Goal: Information Seeking & Learning: Learn about a topic

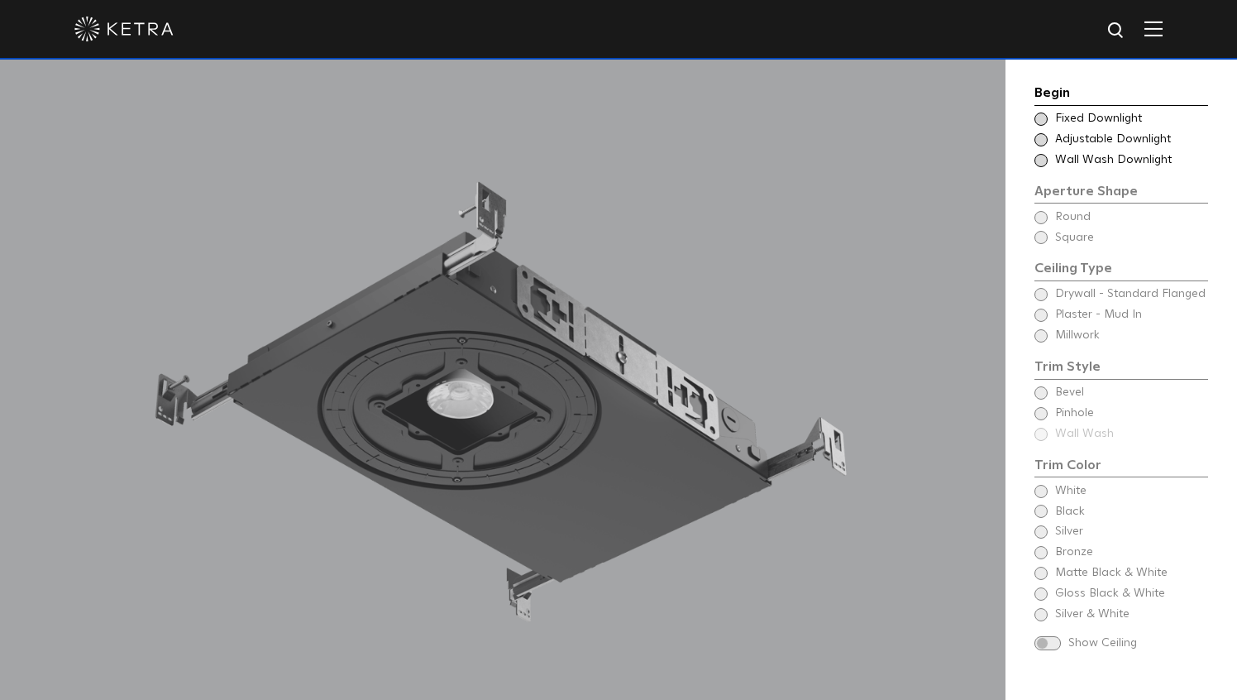
scroll to position [1437, 0]
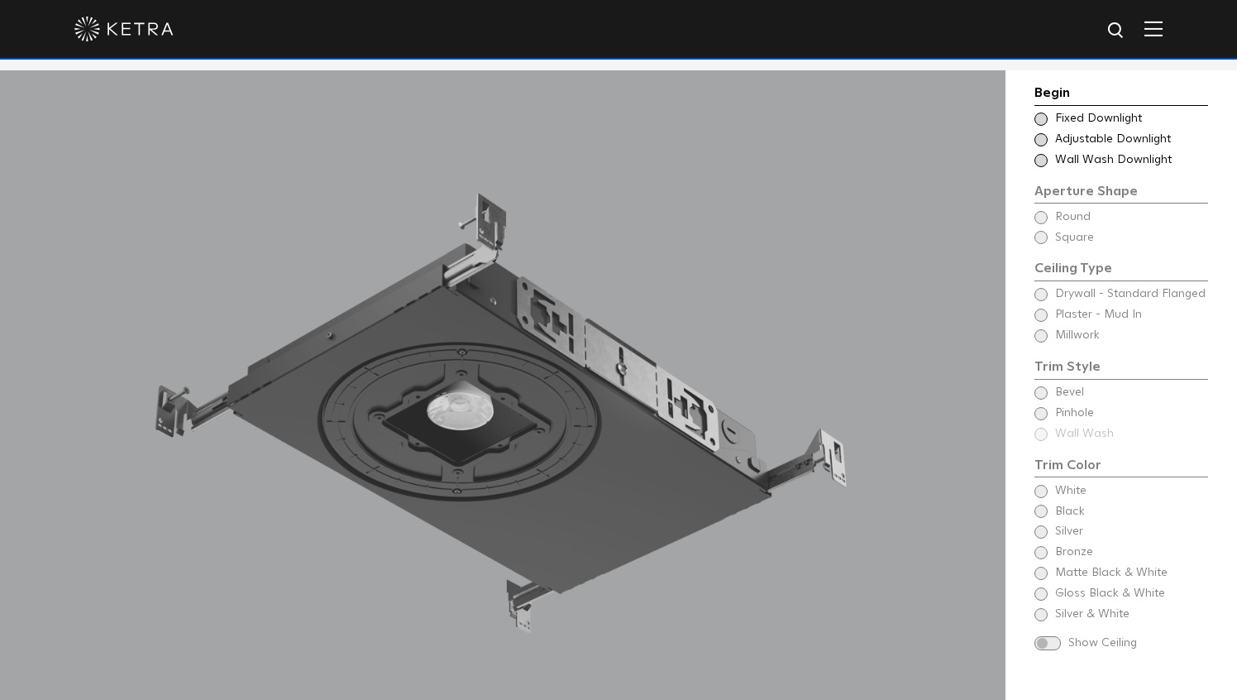
click at [1035, 220] on div "Begin Choose Aperture Shape Fixed Downlight Choose Aperture Shape Adjustable Do…" at bounding box center [1122, 369] width 174 height 573
click at [1040, 218] on div "Begin Choose Aperture Shape Fixed Downlight Choose Aperture Shape Adjustable Do…" at bounding box center [1122, 369] width 174 height 573
click at [1045, 218] on div "Begin Choose Aperture Shape Fixed Downlight Choose Aperture Shape Adjustable Do…" at bounding box center [1122, 369] width 174 height 573
click at [1043, 121] on span at bounding box center [1041, 118] width 13 height 13
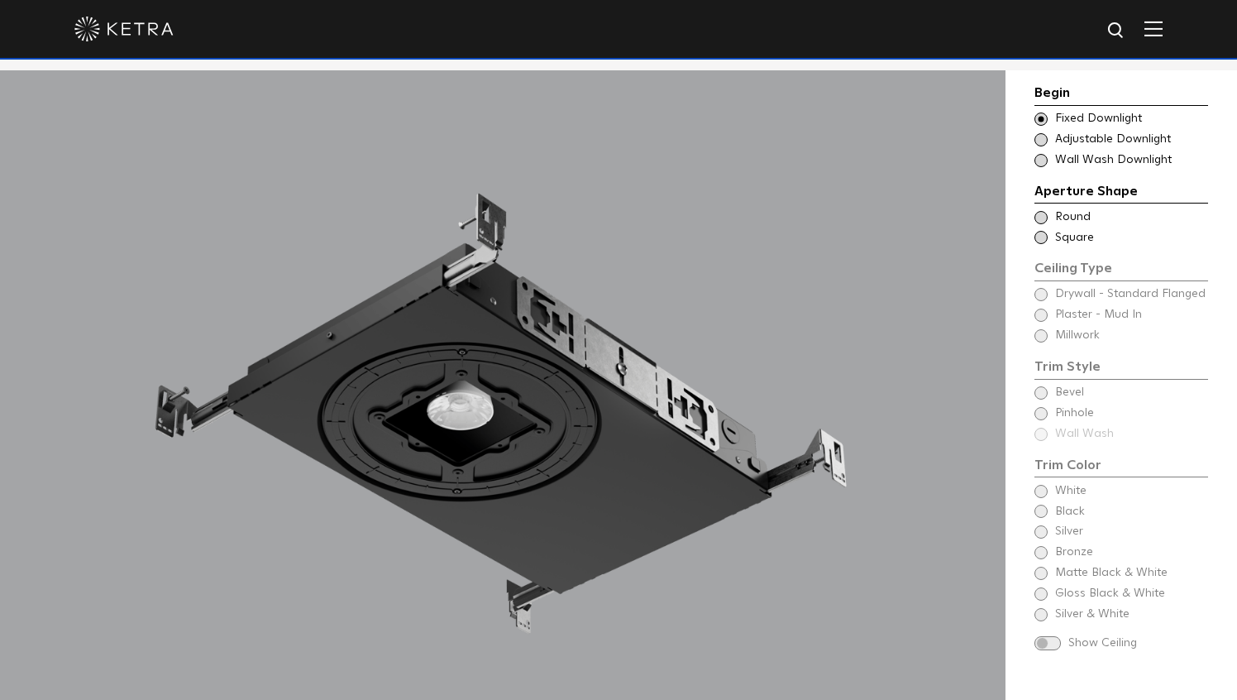
click at [1041, 215] on span at bounding box center [1041, 217] width 13 height 13
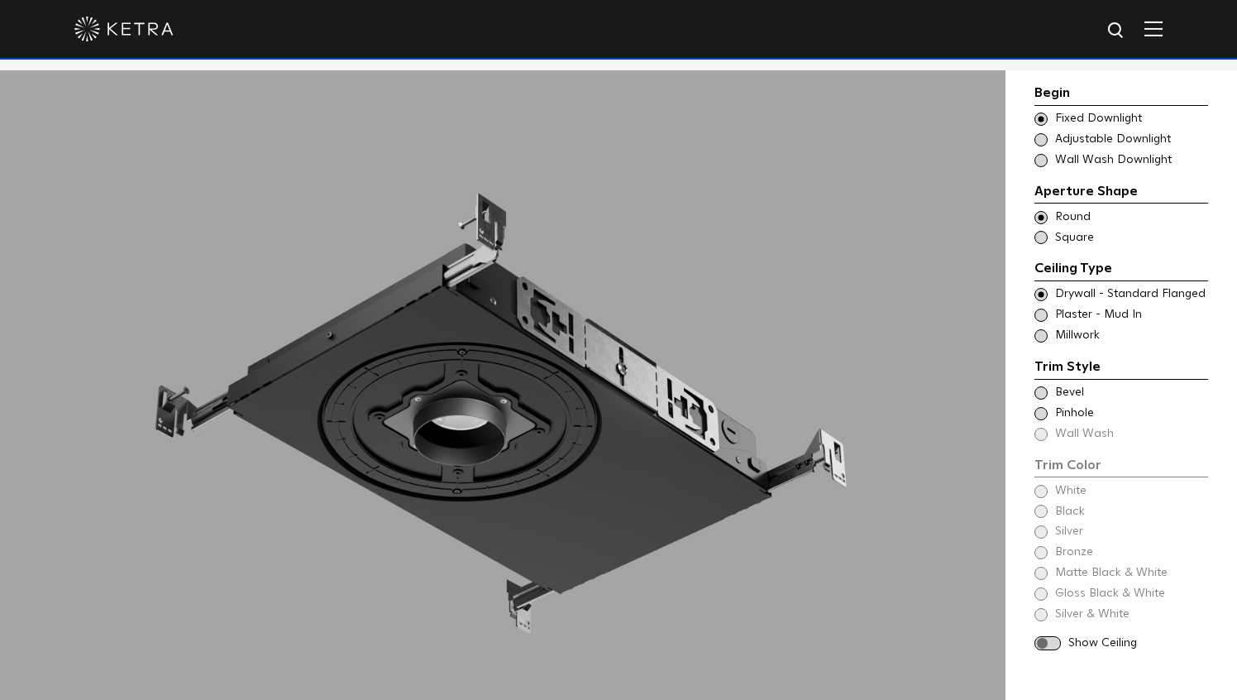
click at [1044, 240] on span at bounding box center [1041, 237] width 13 height 13
click at [1042, 217] on span at bounding box center [1041, 217] width 13 height 13
click at [1041, 240] on span at bounding box center [1041, 237] width 13 height 13
click at [1040, 215] on span at bounding box center [1041, 217] width 13 height 13
click at [1043, 242] on span at bounding box center [1041, 237] width 13 height 13
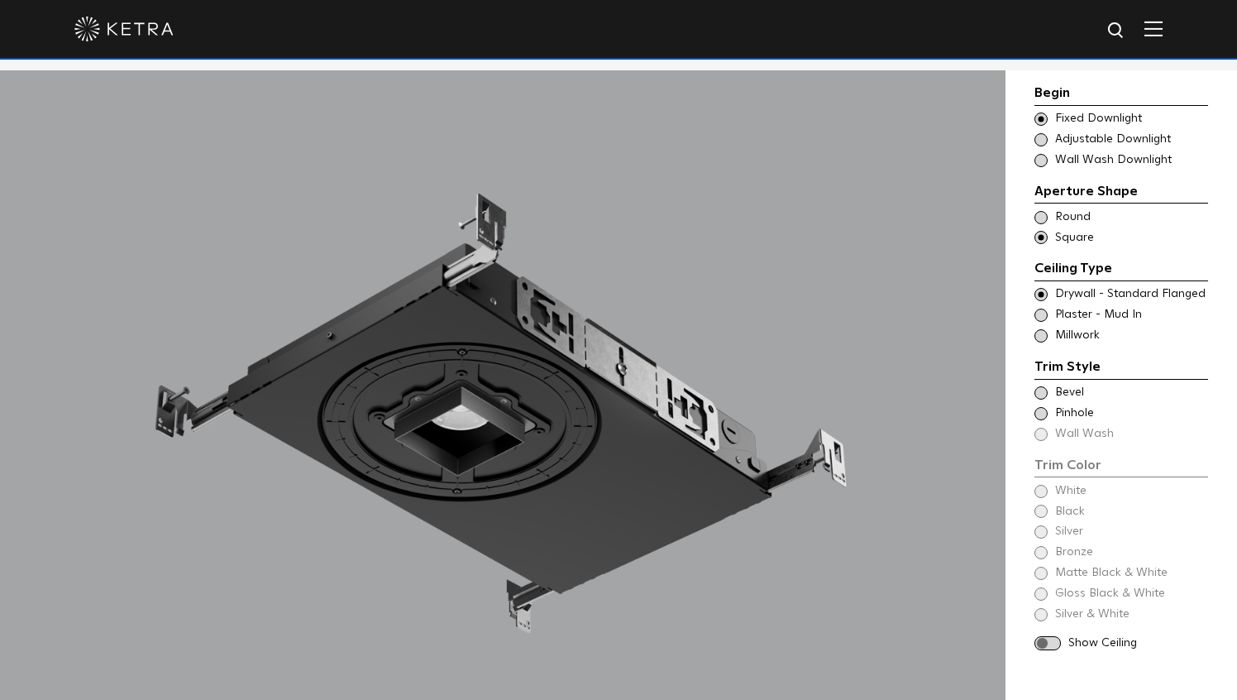
click at [1040, 215] on span at bounding box center [1041, 217] width 13 height 13
click at [1045, 237] on span at bounding box center [1041, 237] width 13 height 13
click at [1036, 220] on span at bounding box center [1041, 217] width 13 height 13
click at [1042, 239] on span at bounding box center [1041, 237] width 13 height 13
click at [1041, 212] on span at bounding box center [1041, 217] width 13 height 13
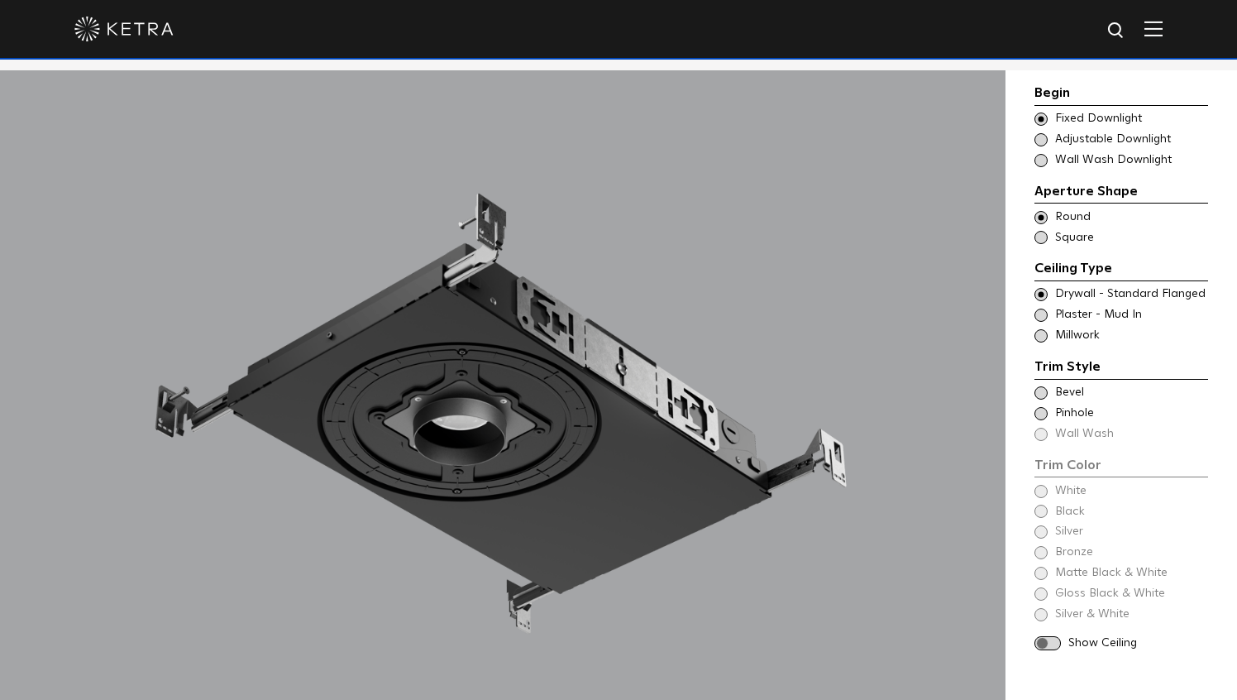
click at [1045, 233] on span at bounding box center [1041, 237] width 13 height 13
click at [1040, 212] on span at bounding box center [1041, 217] width 13 height 13
click at [1045, 234] on span at bounding box center [1041, 237] width 13 height 13
click at [1040, 313] on span at bounding box center [1041, 314] width 13 height 13
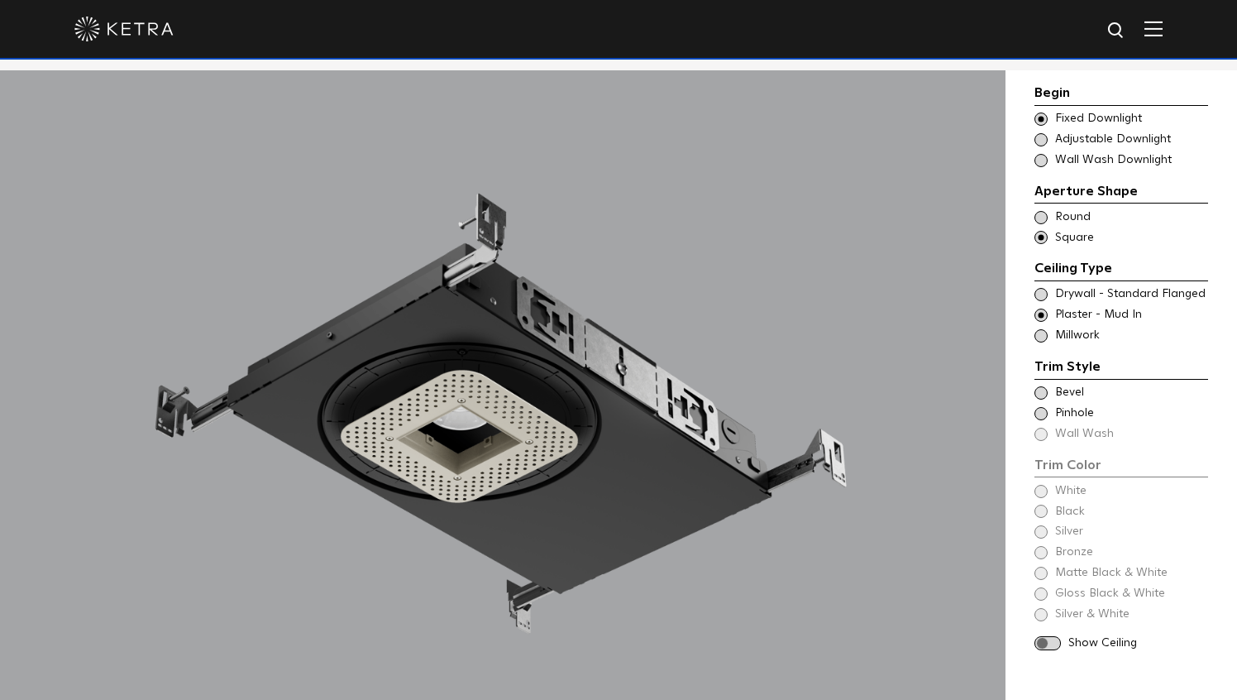
click at [1044, 333] on span at bounding box center [1041, 335] width 13 height 13
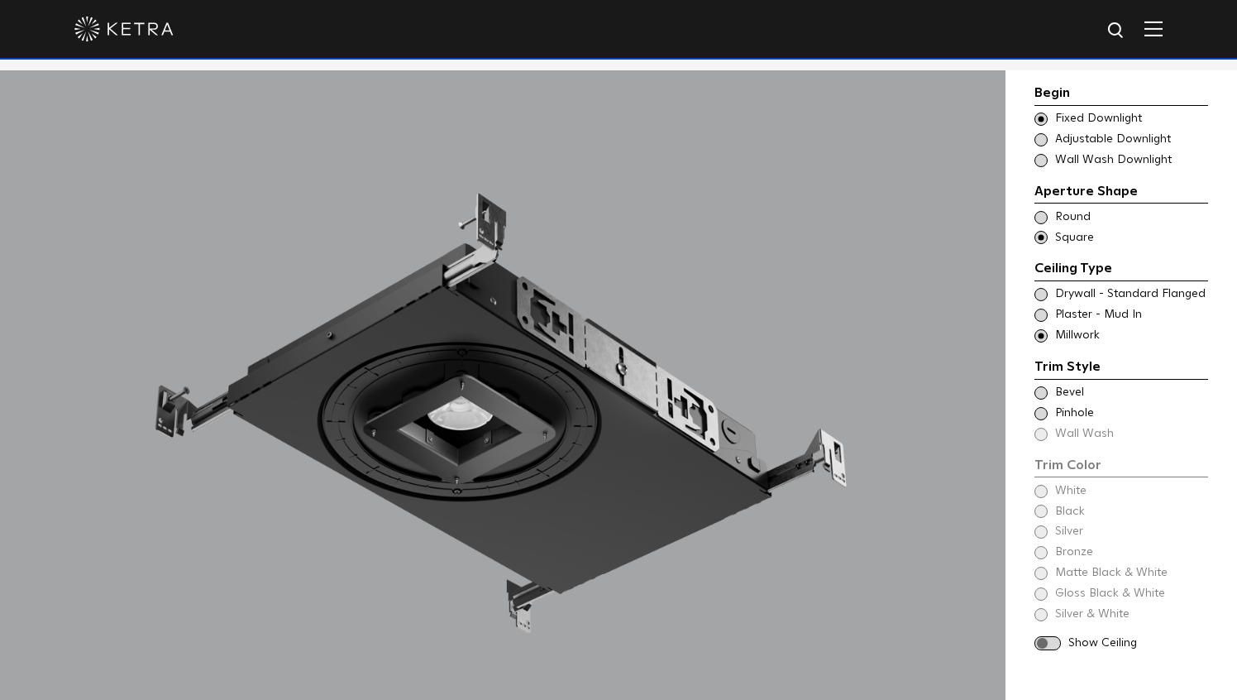
click at [1042, 291] on span at bounding box center [1041, 294] width 13 height 13
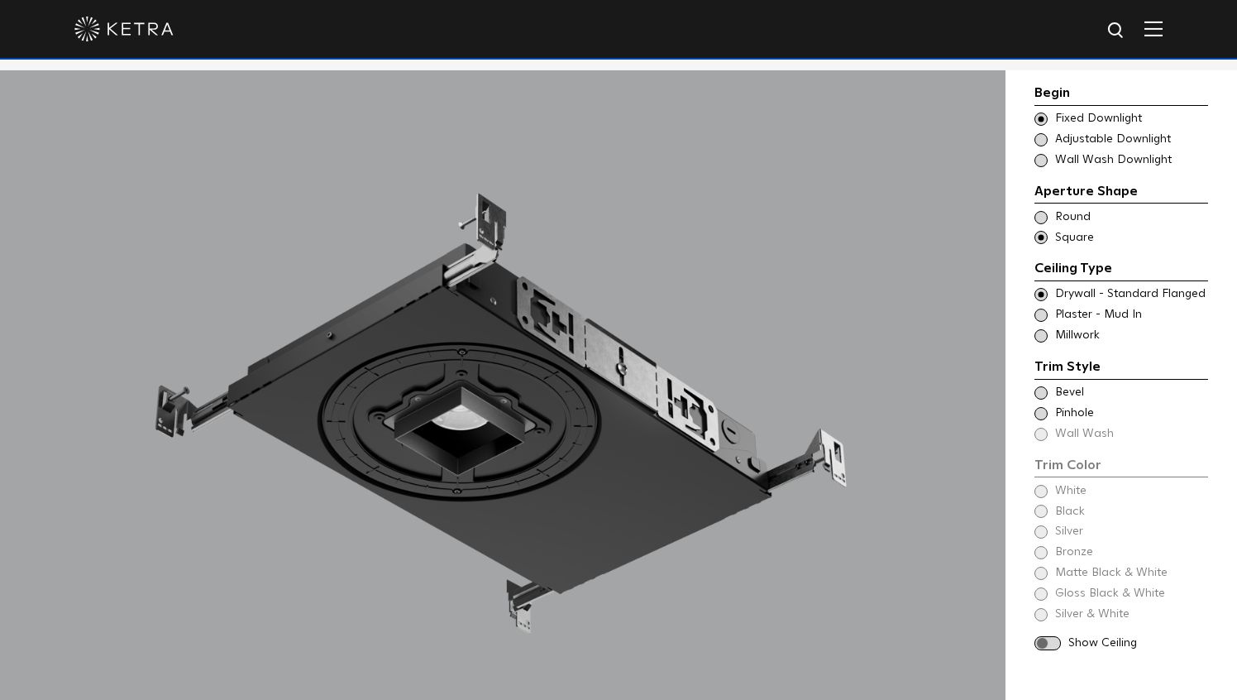
click at [1043, 341] on div "Trim Style - Square - Flangeless - Millwork Round - Millwork,Wall Wash - Square…" at bounding box center [1122, 336] width 174 height 17
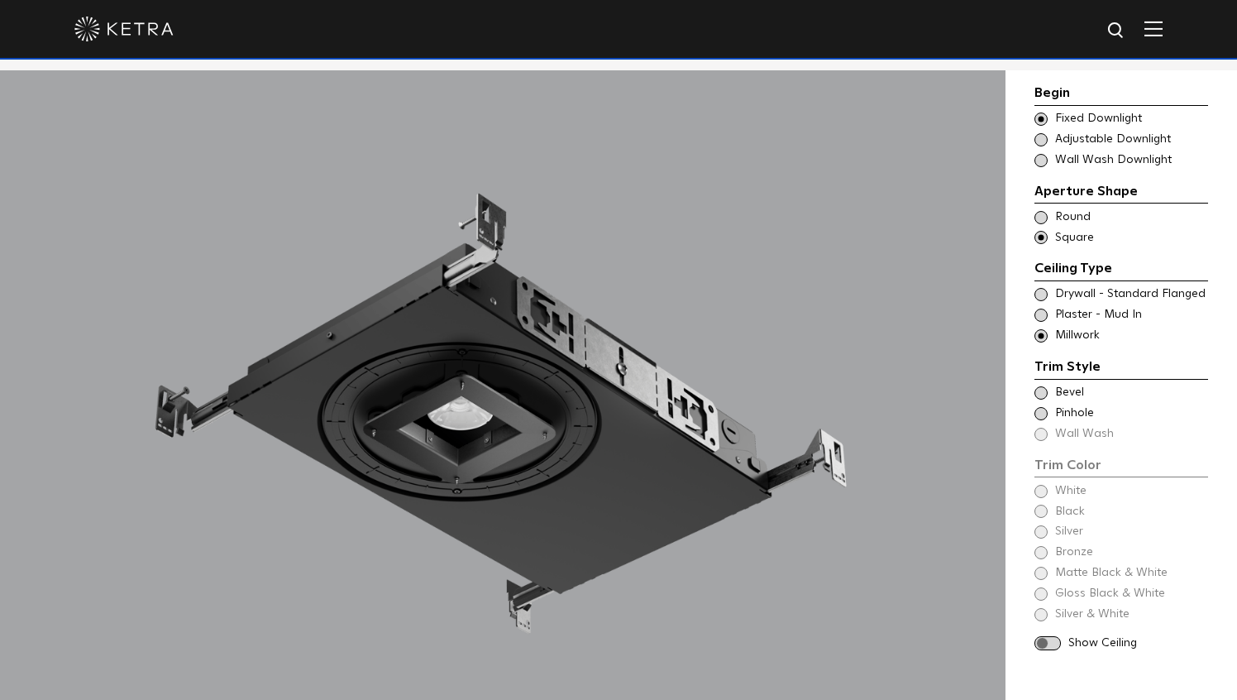
click at [1042, 290] on span at bounding box center [1041, 294] width 13 height 13
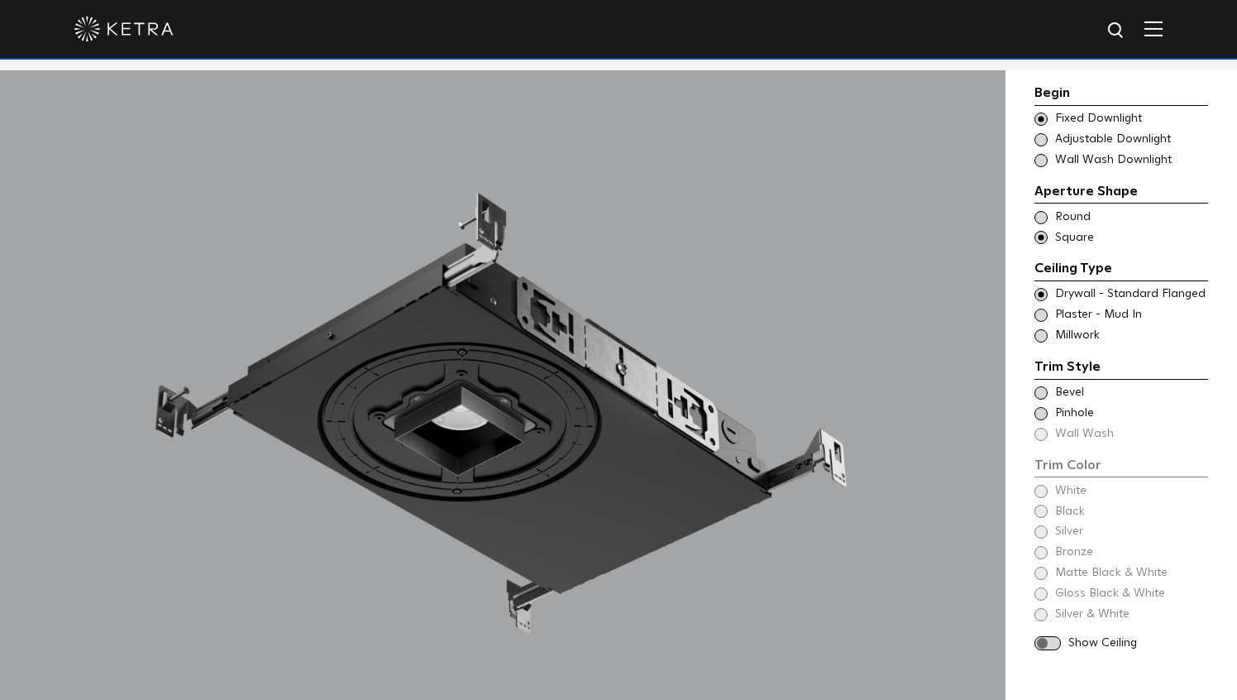
click at [1038, 223] on div "Ceiling Type Round Drywall - Standard Flanged Round" at bounding box center [1122, 217] width 174 height 17
click at [1042, 308] on span at bounding box center [1041, 314] width 13 height 13
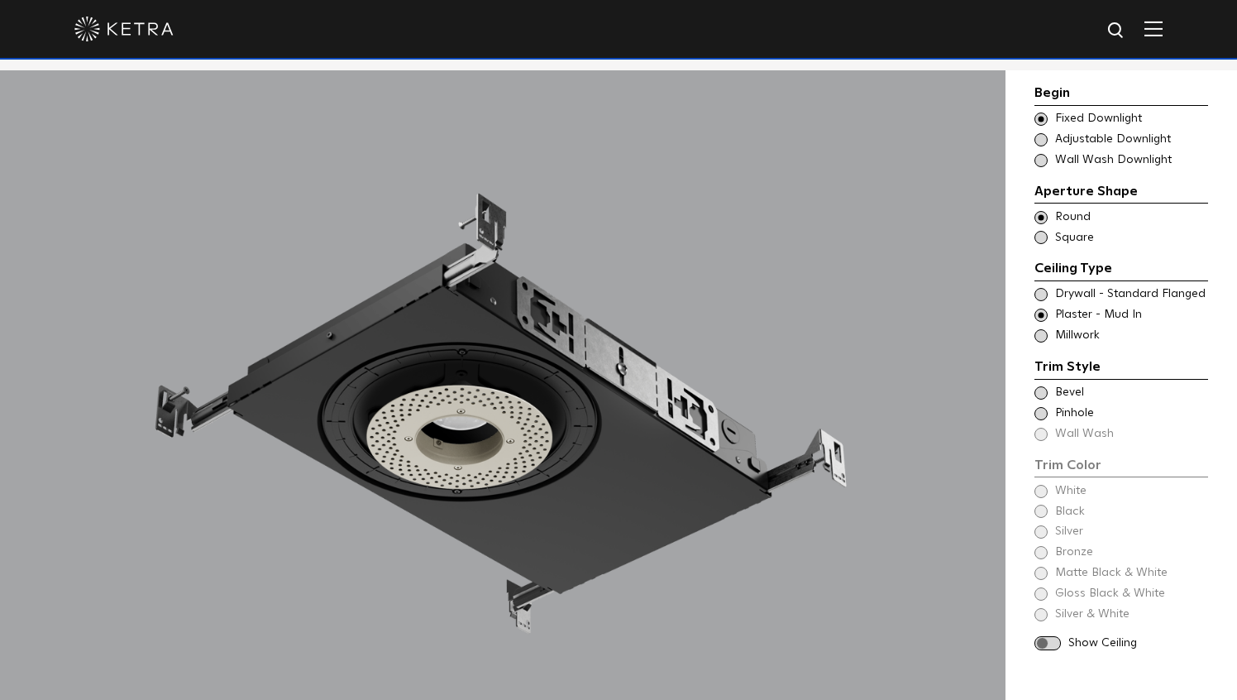
click at [1043, 332] on span at bounding box center [1041, 335] width 13 height 13
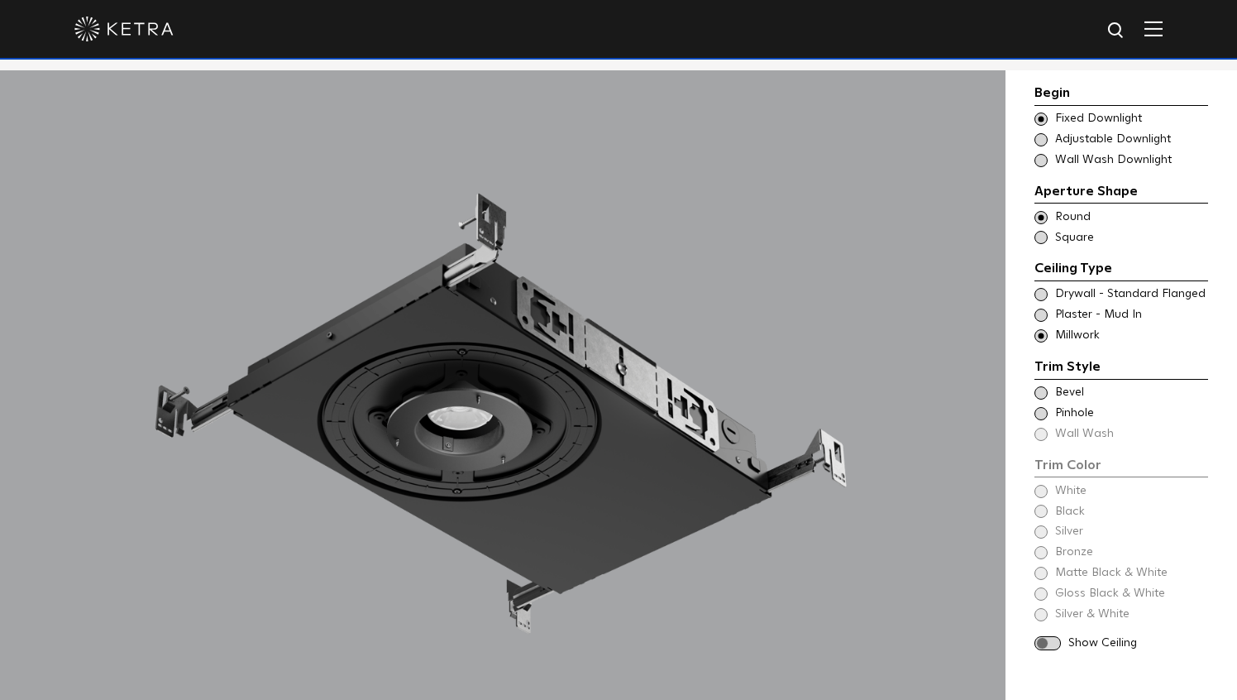
click at [1041, 310] on span at bounding box center [1041, 314] width 13 height 13
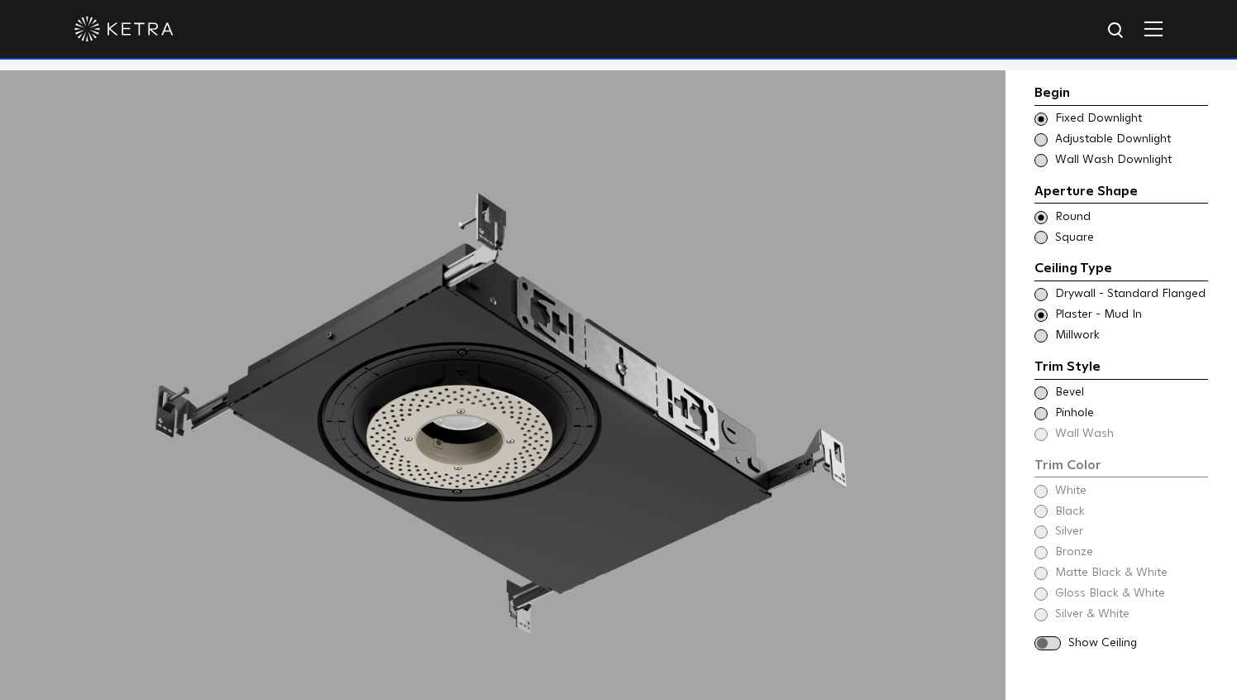
click at [1040, 286] on div "Trim Style - Round - Flanged Wall Wash - Round - Flanged - Disabled Drywall - S…" at bounding box center [1122, 294] width 174 height 17
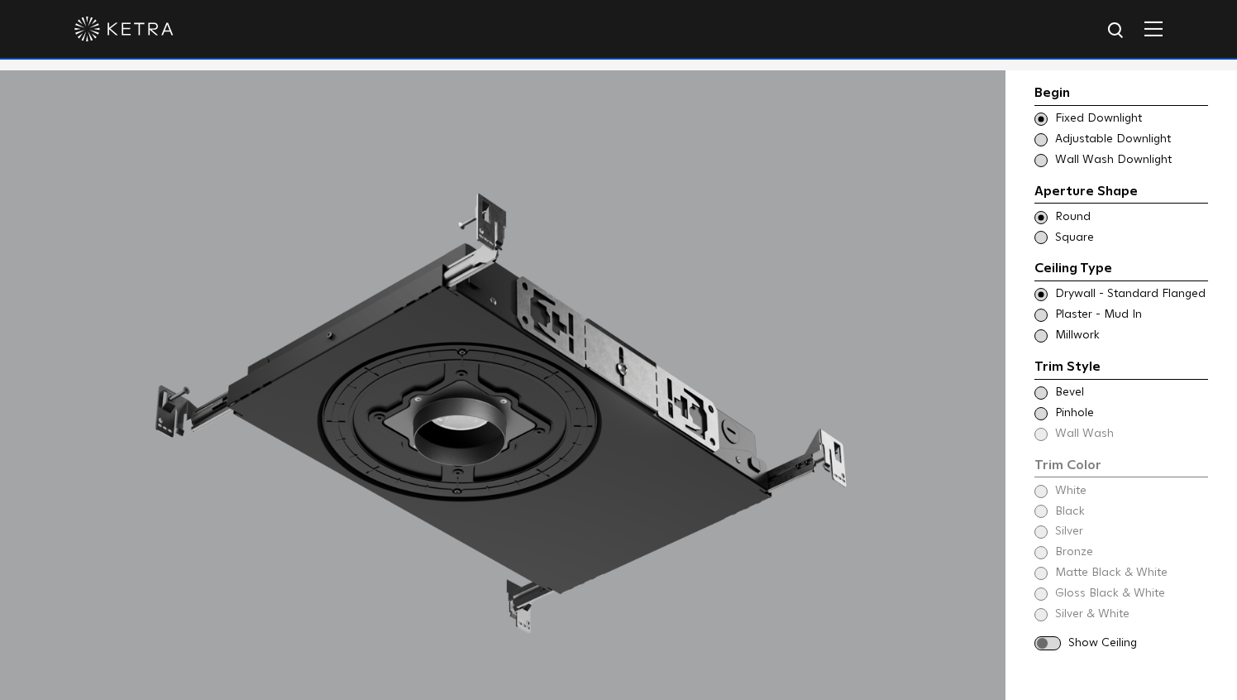
click at [1043, 308] on span at bounding box center [1041, 314] width 13 height 13
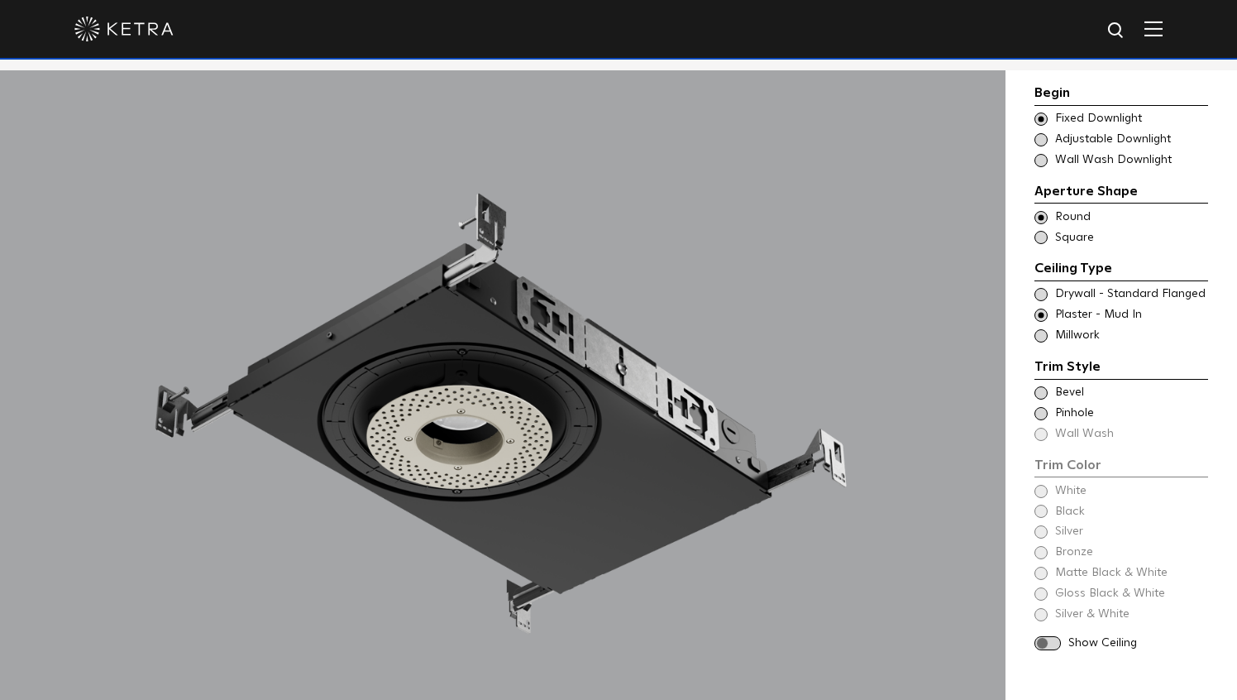
click at [1044, 337] on span at bounding box center [1041, 335] width 13 height 13
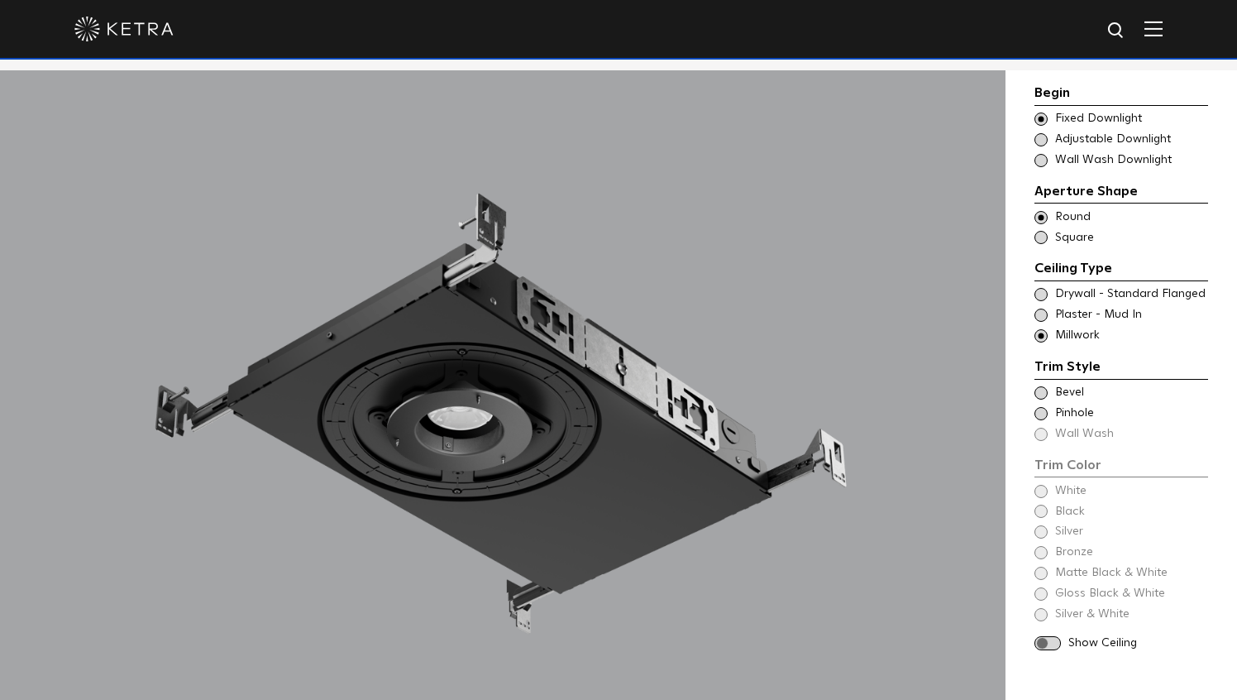
click at [1040, 292] on span at bounding box center [1041, 294] width 13 height 13
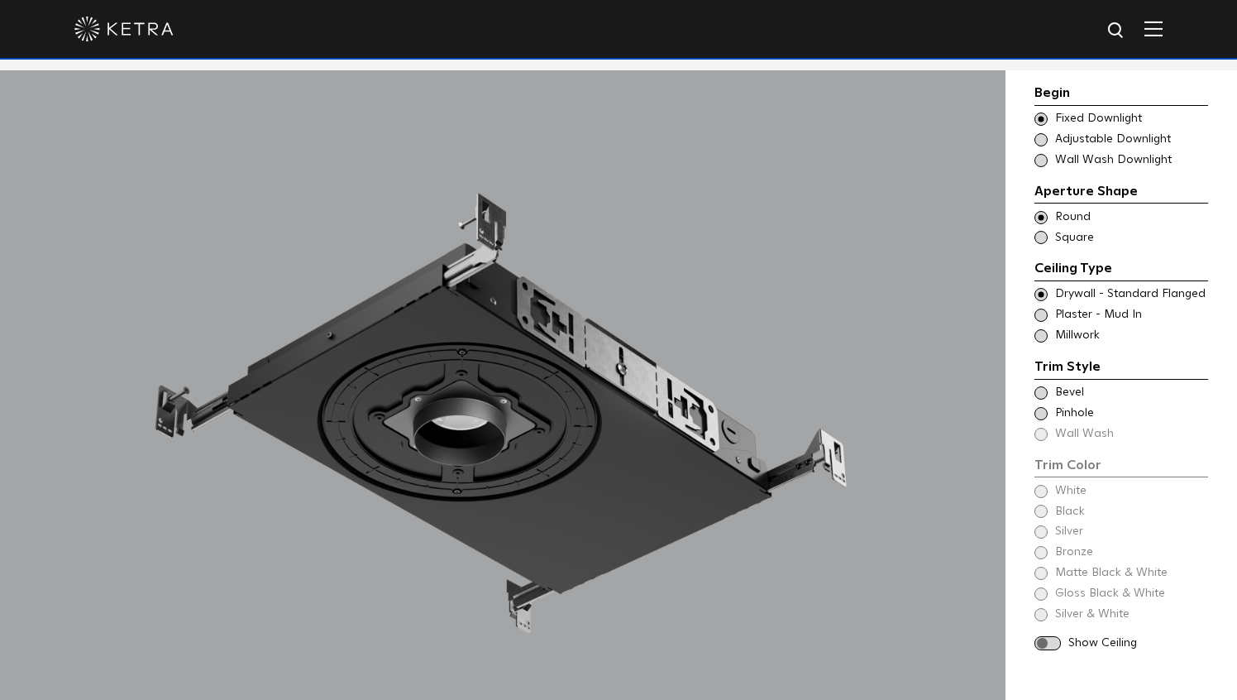
click at [1043, 393] on span at bounding box center [1041, 392] width 13 height 13
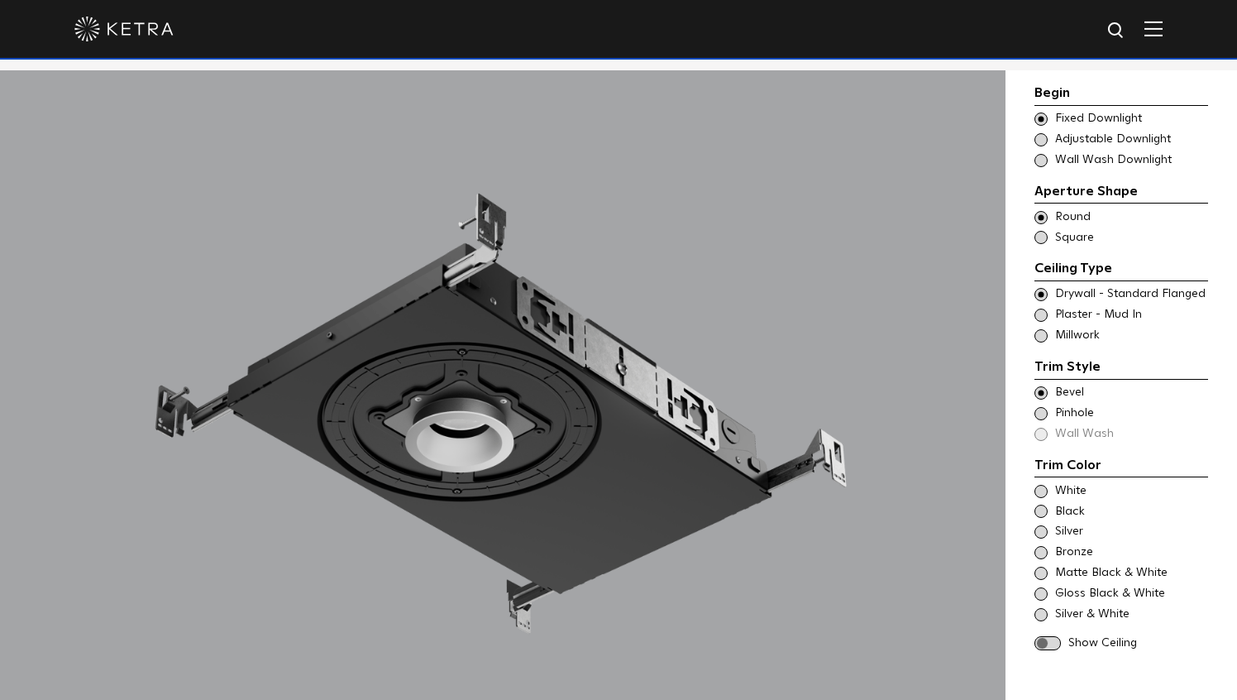
click at [1044, 418] on span at bounding box center [1041, 413] width 13 height 13
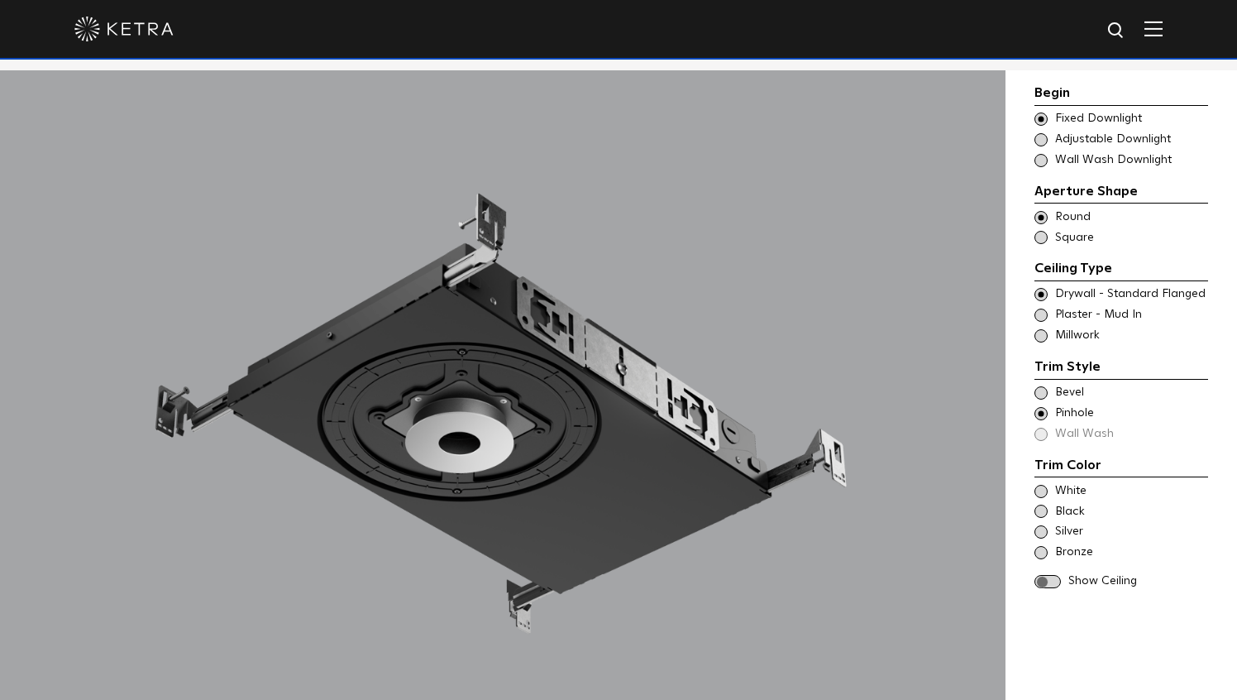
click at [1041, 389] on span at bounding box center [1041, 392] width 13 height 13
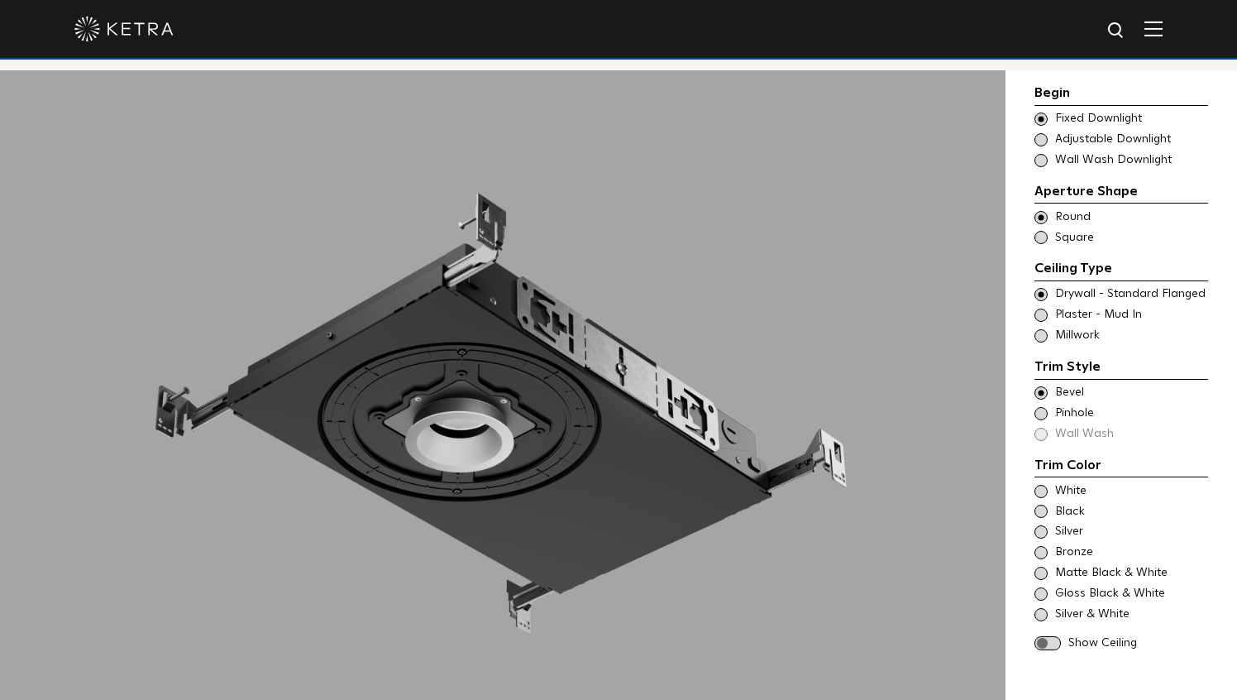
click at [1042, 488] on span at bounding box center [1041, 491] width 13 height 13
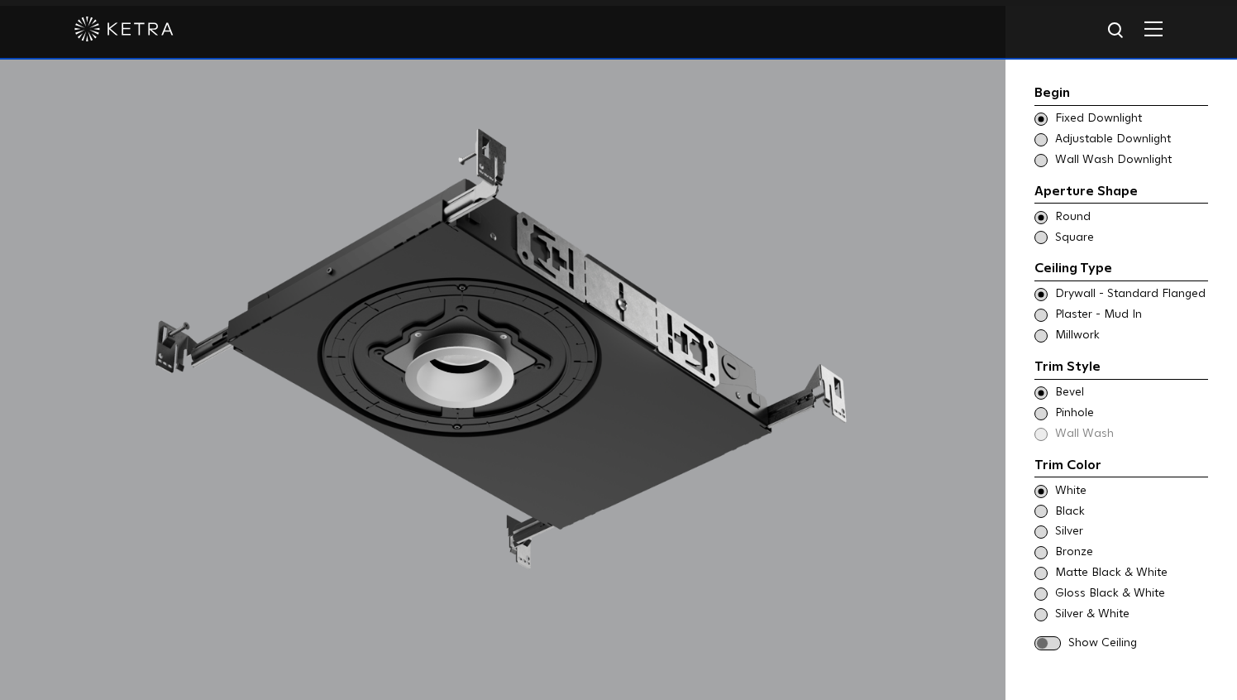
scroll to position [1513, 0]
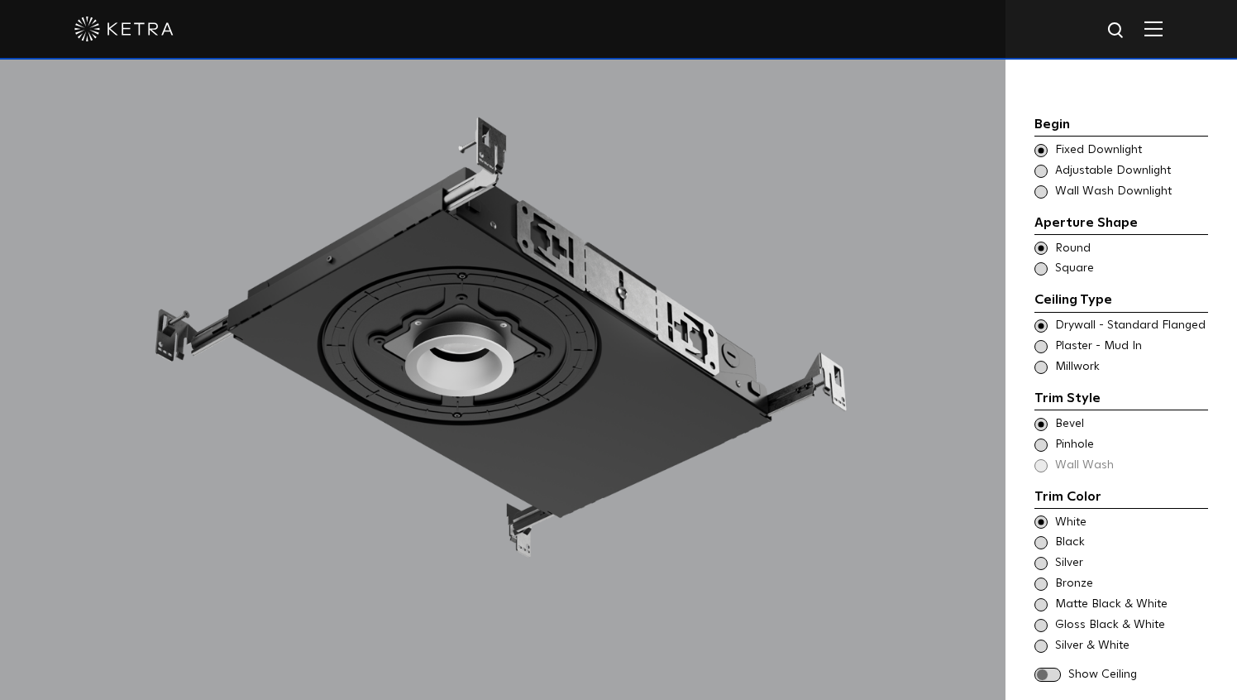
click at [1041, 557] on span at bounding box center [1041, 563] width 13 height 13
click at [1042, 639] on span at bounding box center [1041, 645] width 13 height 13
click at [1040, 515] on span at bounding box center [1041, 521] width 13 height 13
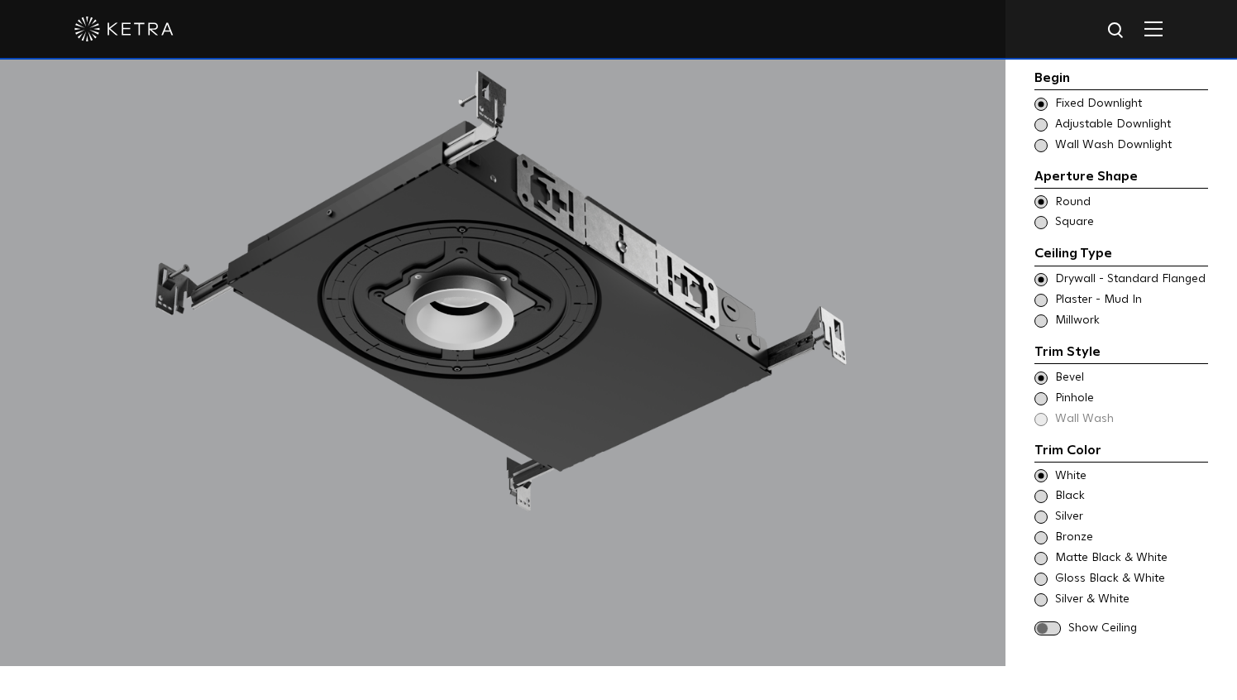
scroll to position [1573, 0]
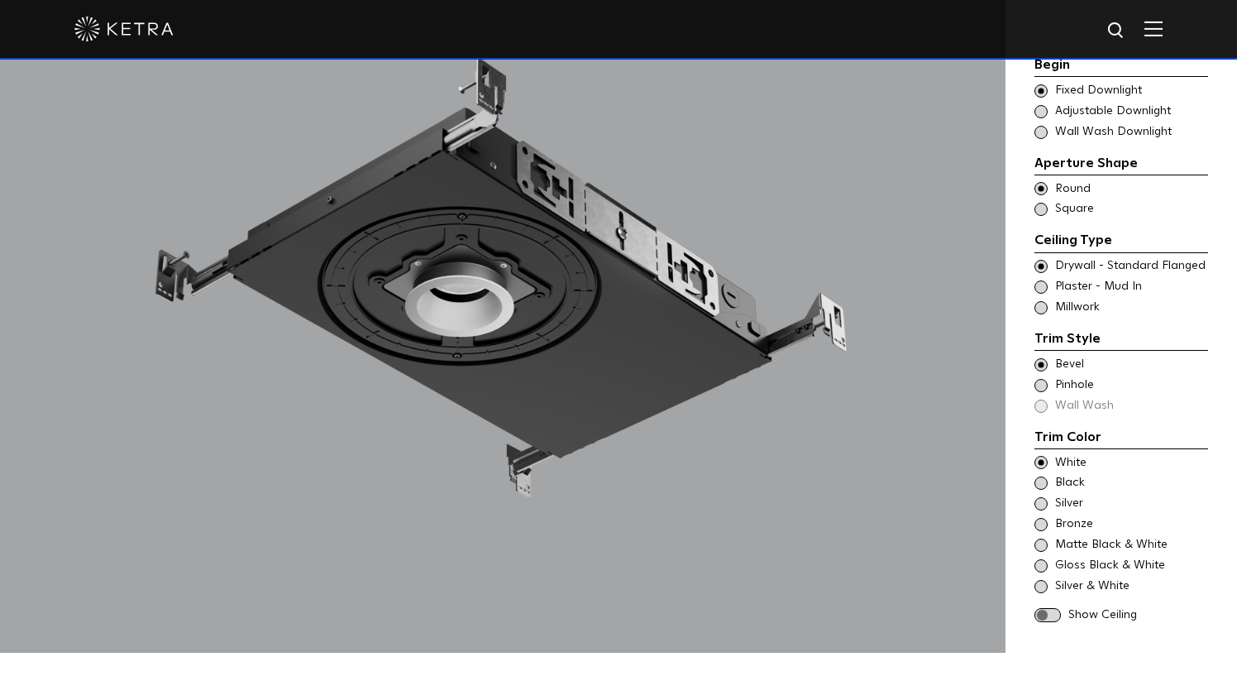
click at [1049, 608] on span at bounding box center [1048, 615] width 26 height 14
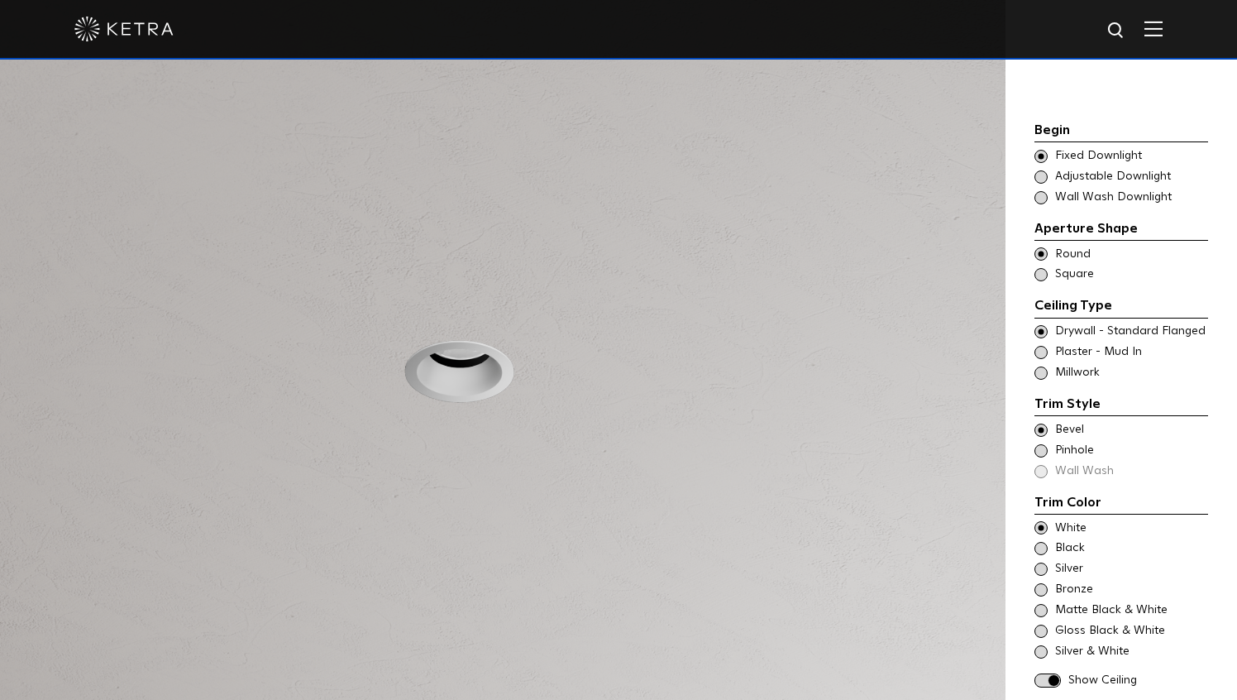
scroll to position [1500, 0]
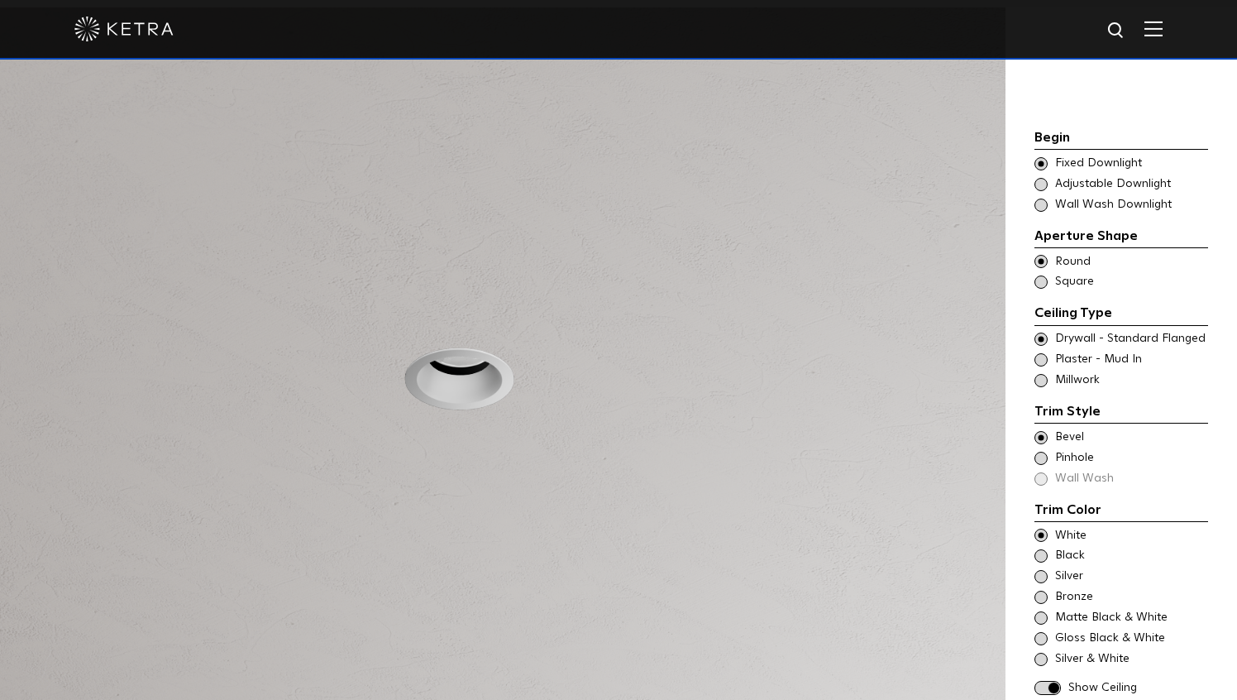
click at [1040, 275] on span at bounding box center [1041, 281] width 13 height 13
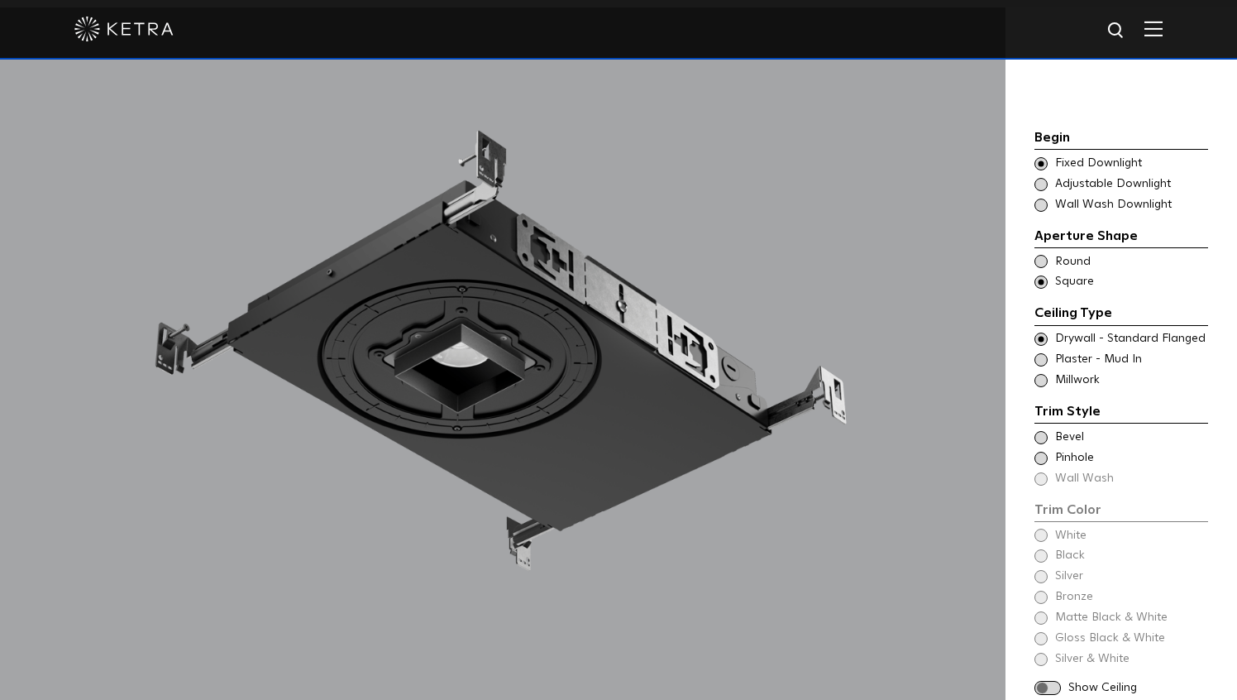
click at [1049, 681] on span at bounding box center [1048, 688] width 26 height 14
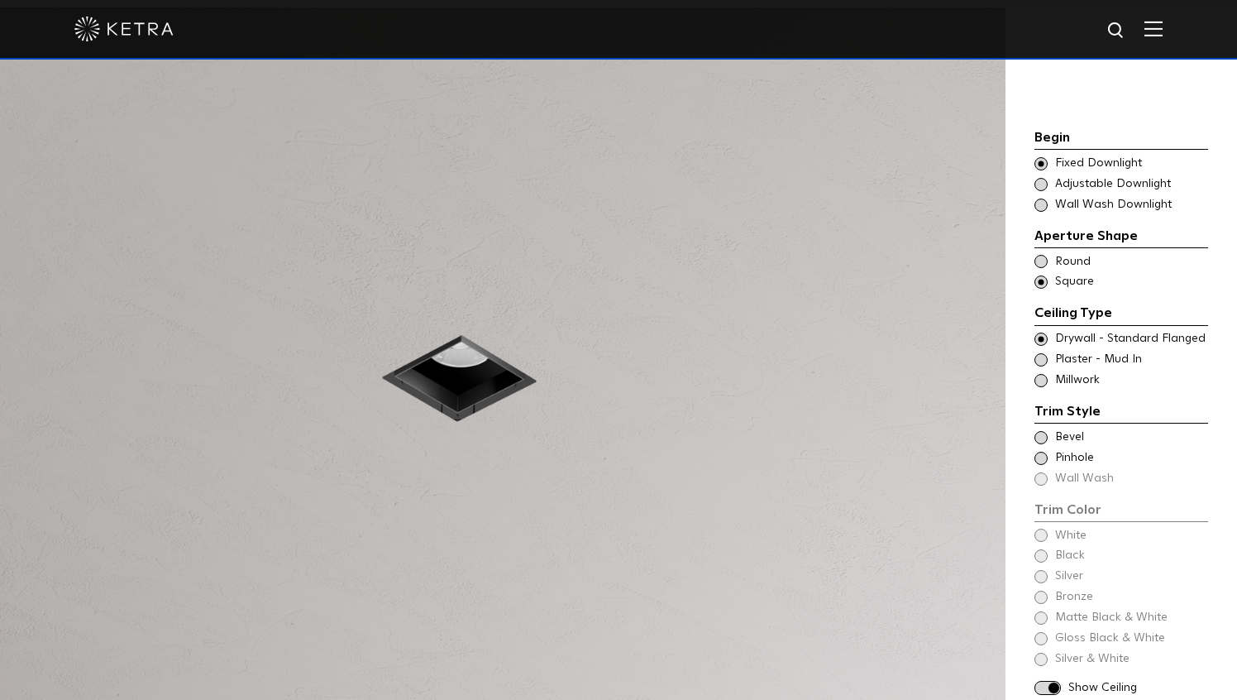
click at [1040, 431] on span at bounding box center [1041, 437] width 13 height 13
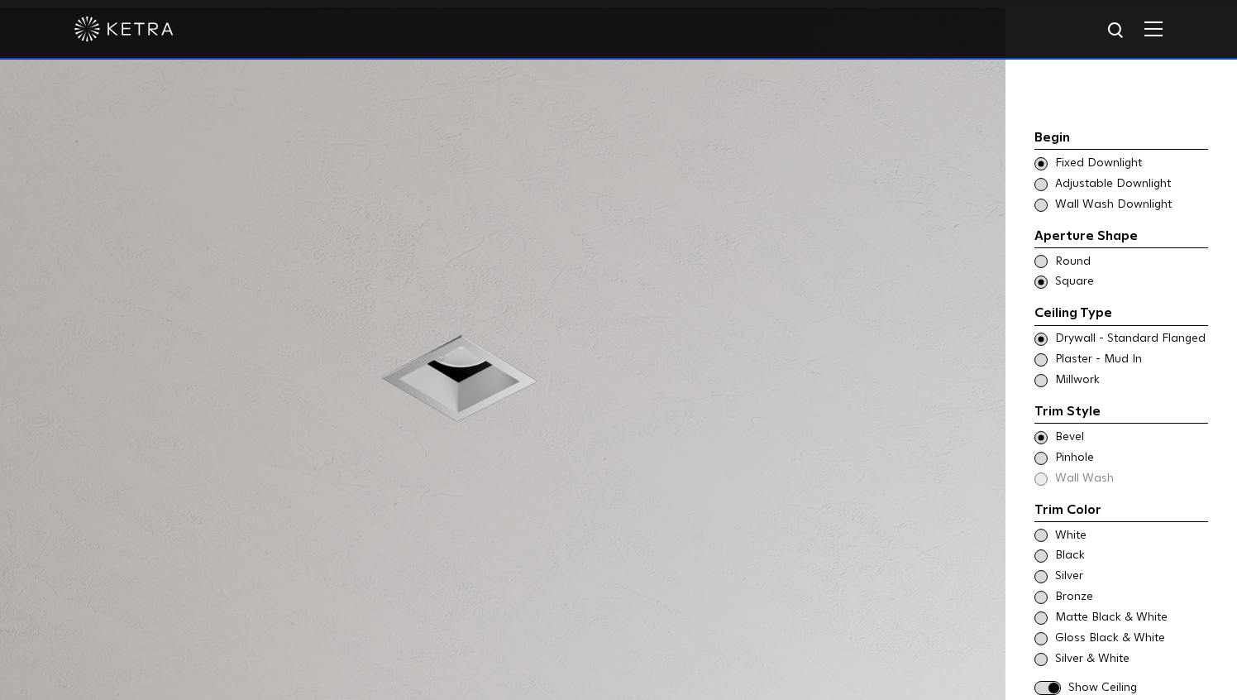
click at [1040, 528] on span at bounding box center [1041, 534] width 13 height 13
click at [1041, 255] on span at bounding box center [1041, 261] width 13 height 13
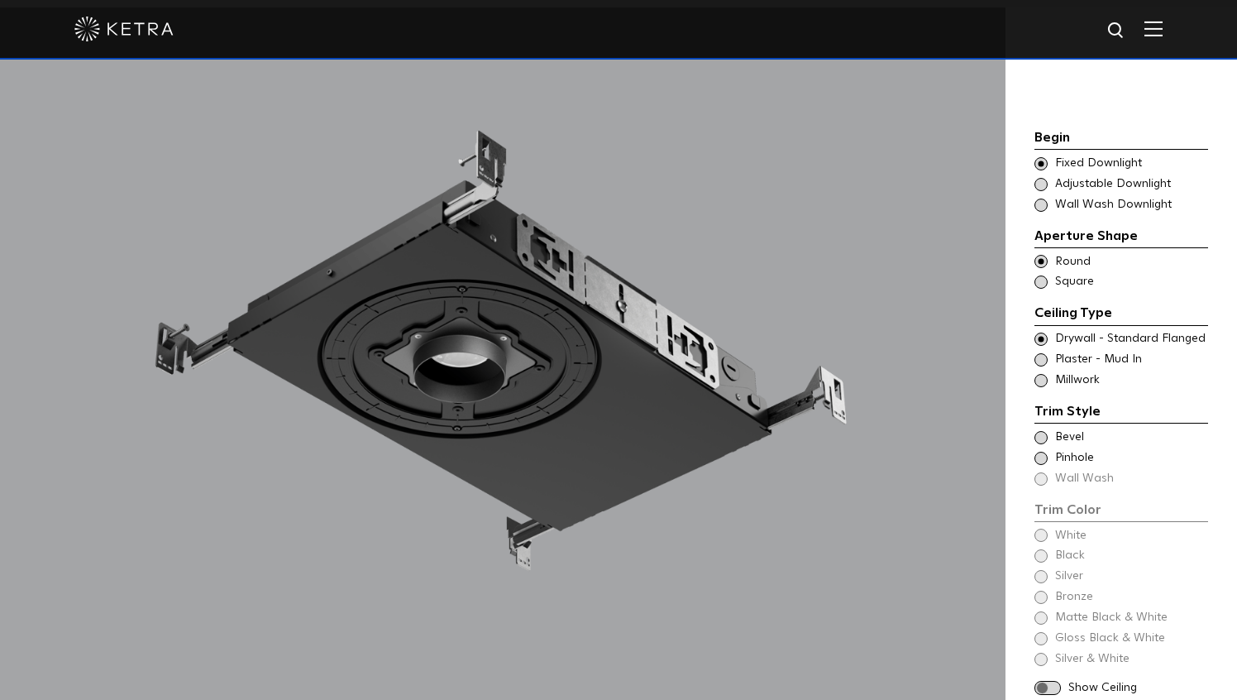
click at [1044, 332] on span at bounding box center [1041, 338] width 13 height 13
click at [1040, 404] on div "Trim Style Trim Color - Round - Flanged Bevel Trim Color - Round - Pinhole - Fl…" at bounding box center [1122, 444] width 174 height 86
click at [1040, 431] on span at bounding box center [1041, 437] width 13 height 13
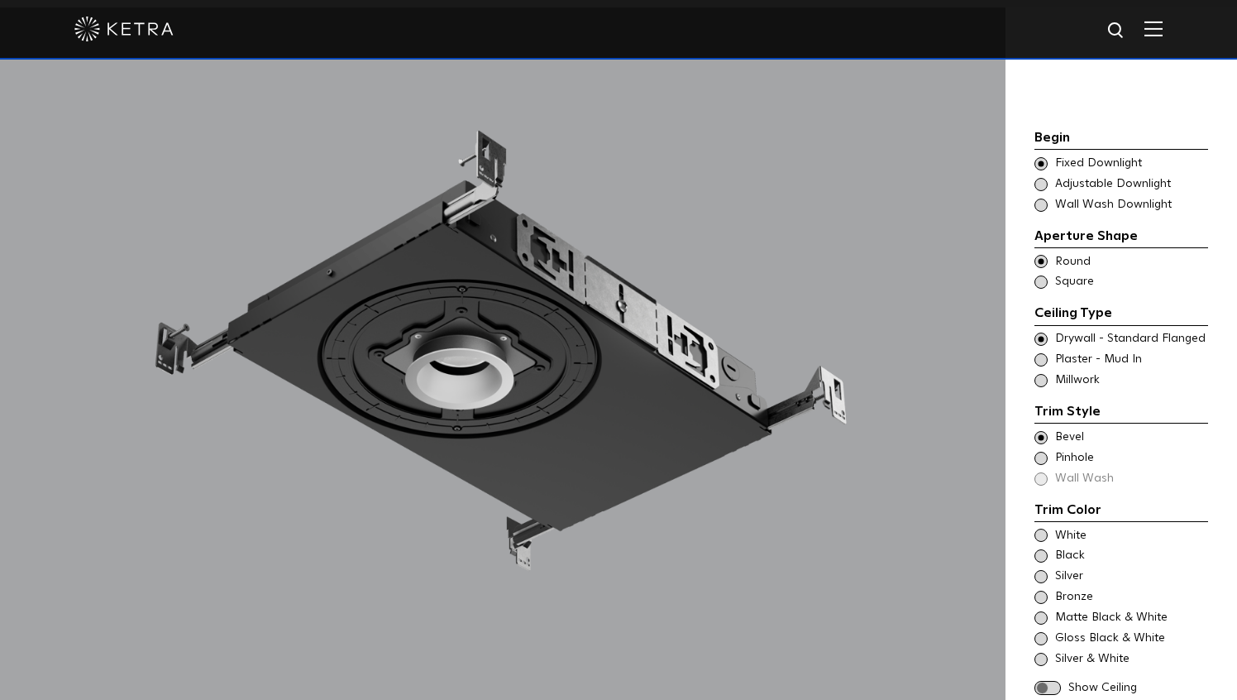
click at [1040, 528] on span at bounding box center [1041, 534] width 13 height 13
click at [1046, 681] on span at bounding box center [1048, 688] width 26 height 14
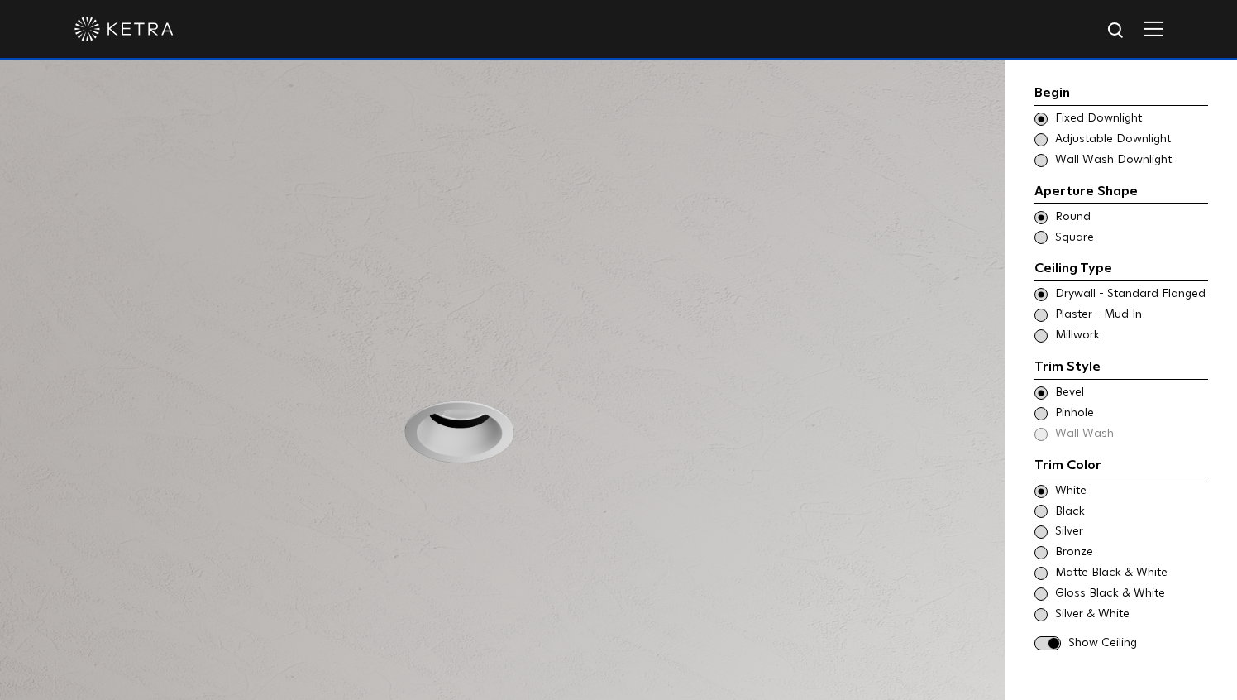
scroll to position [1456, 0]
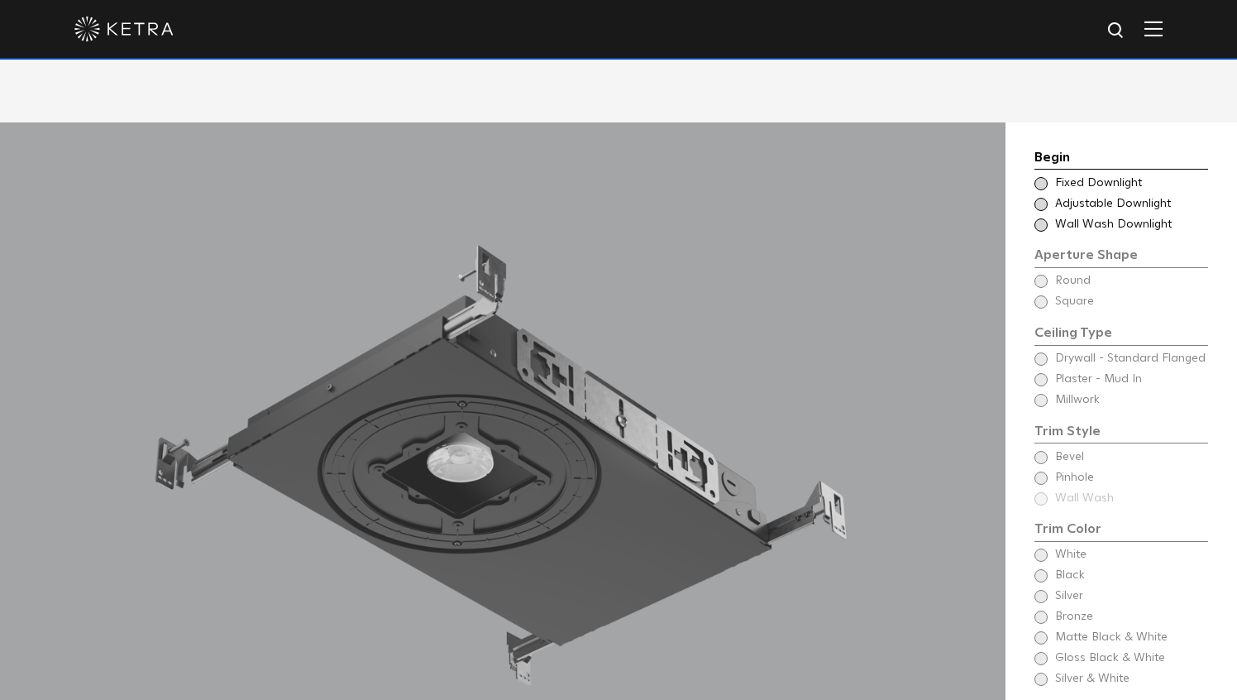
scroll to position [1389, 0]
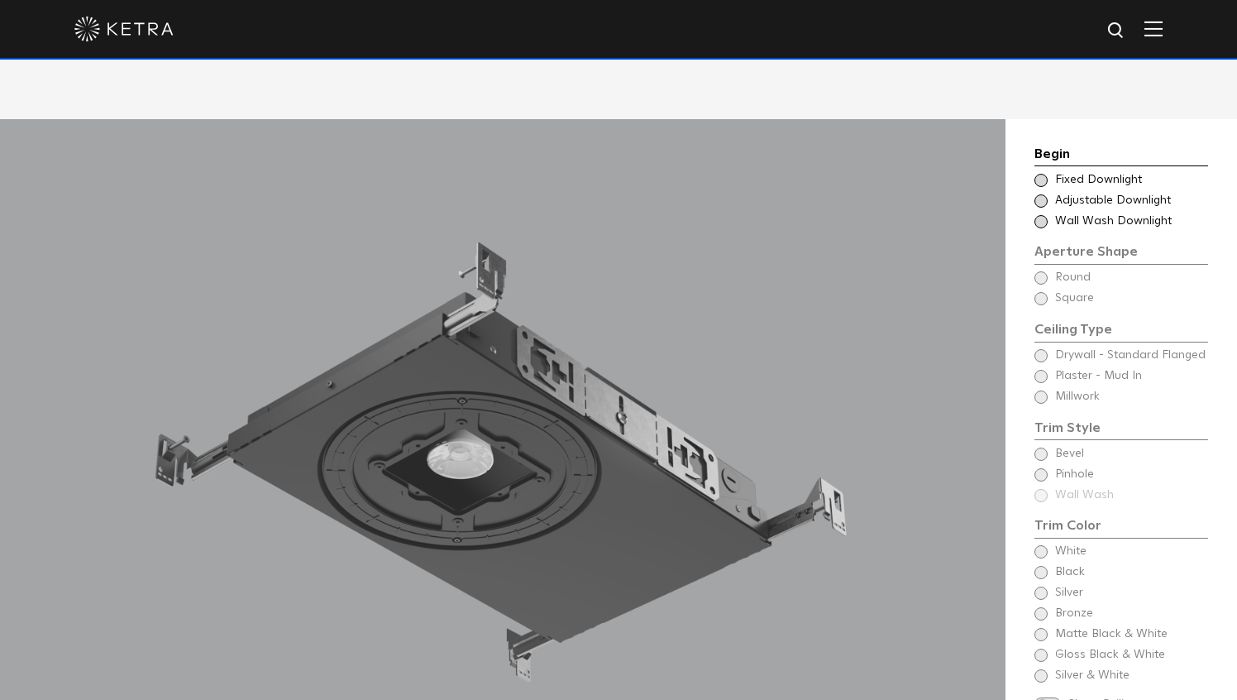
click at [1042, 174] on span at bounding box center [1041, 180] width 13 height 13
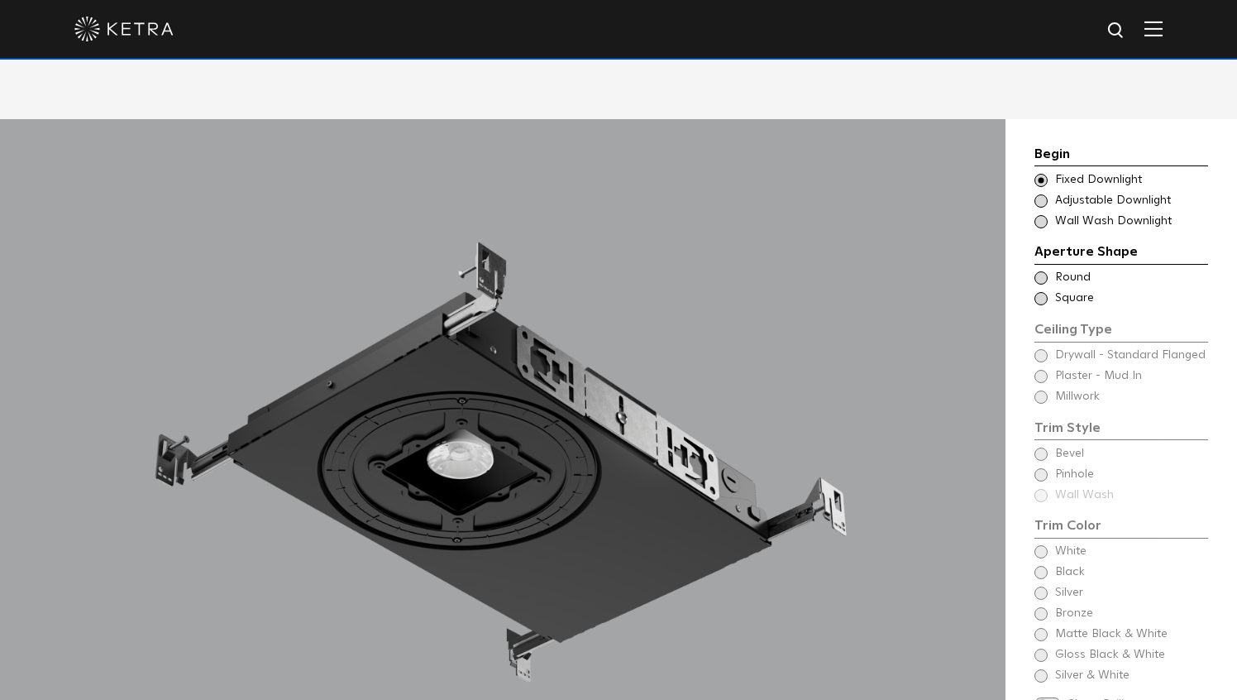
click at [1043, 194] on span at bounding box center [1041, 200] width 13 height 13
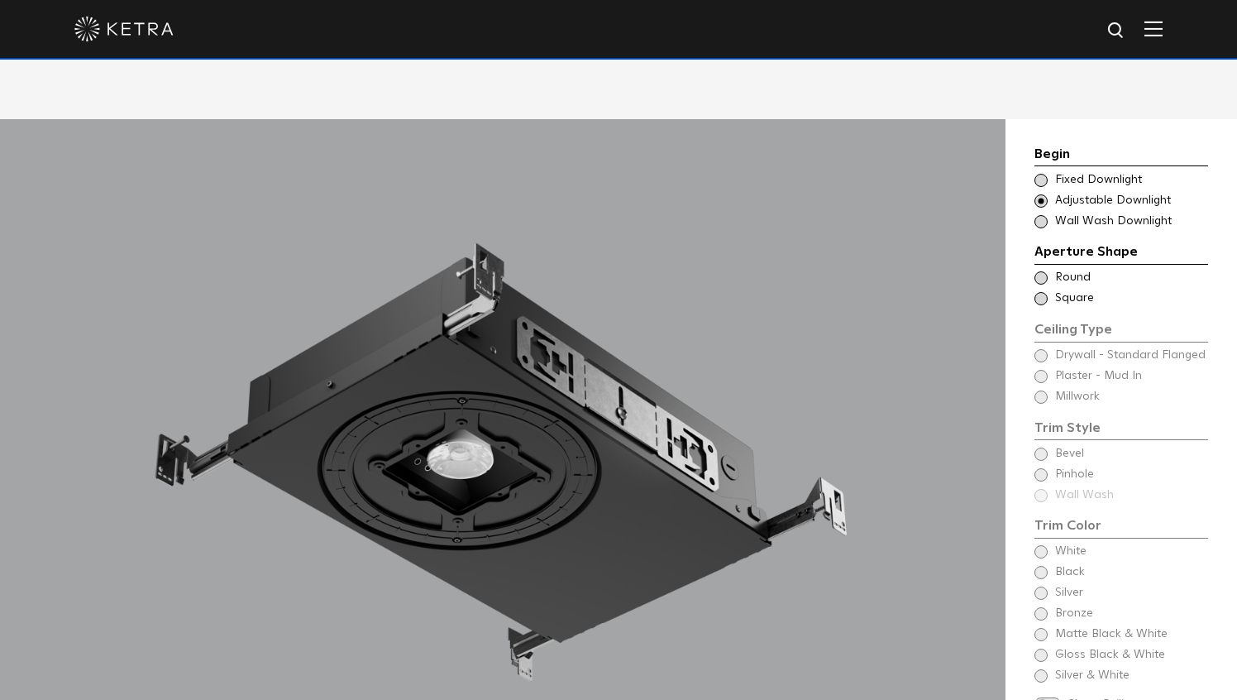
click at [1041, 174] on span at bounding box center [1041, 180] width 13 height 13
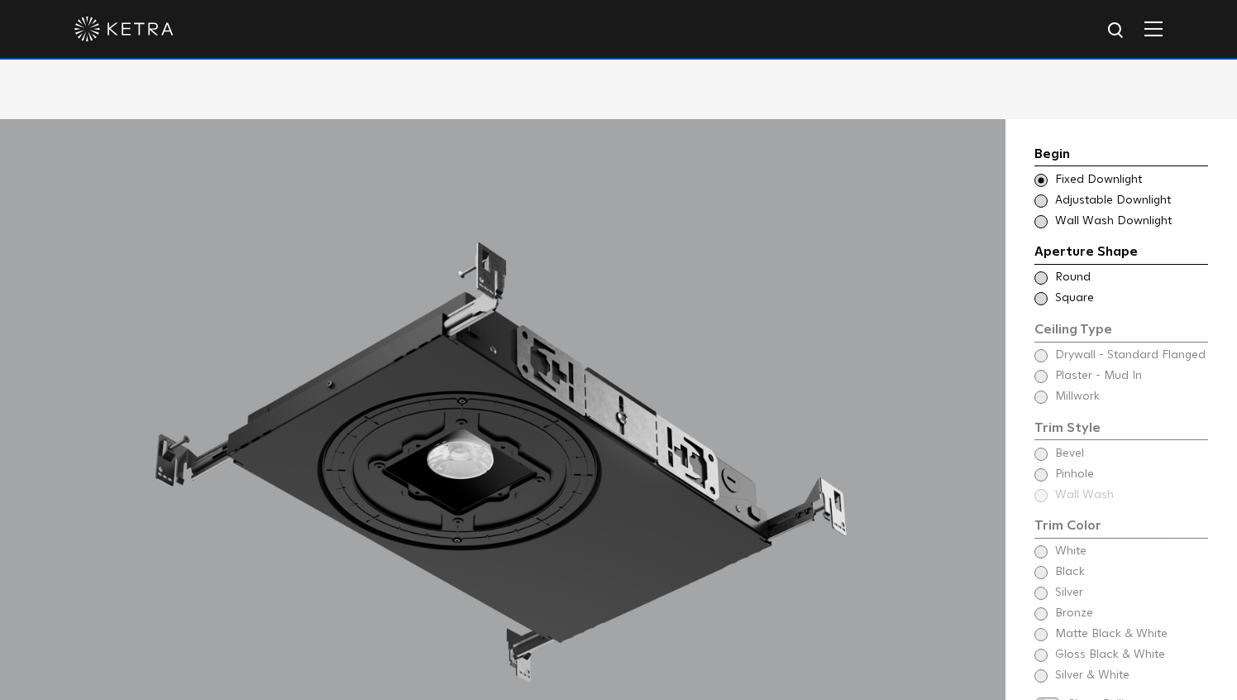
click at [1041, 194] on span at bounding box center [1041, 200] width 13 height 13
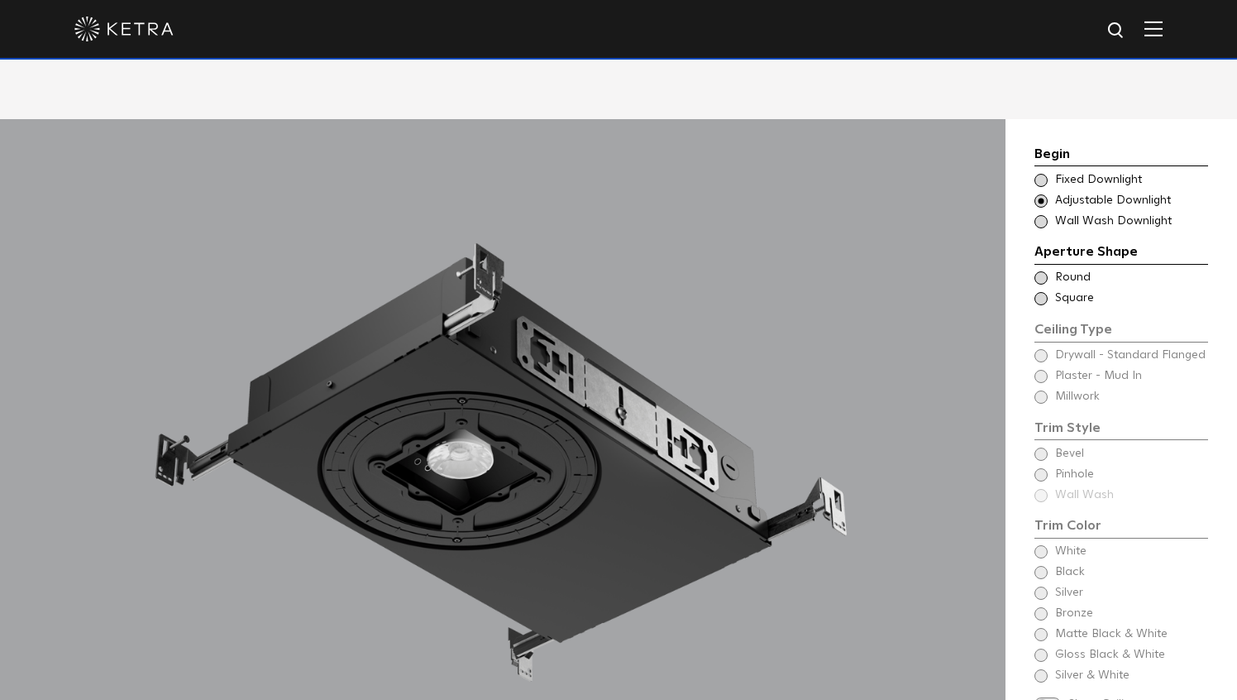
click at [1041, 174] on span at bounding box center [1041, 180] width 13 height 13
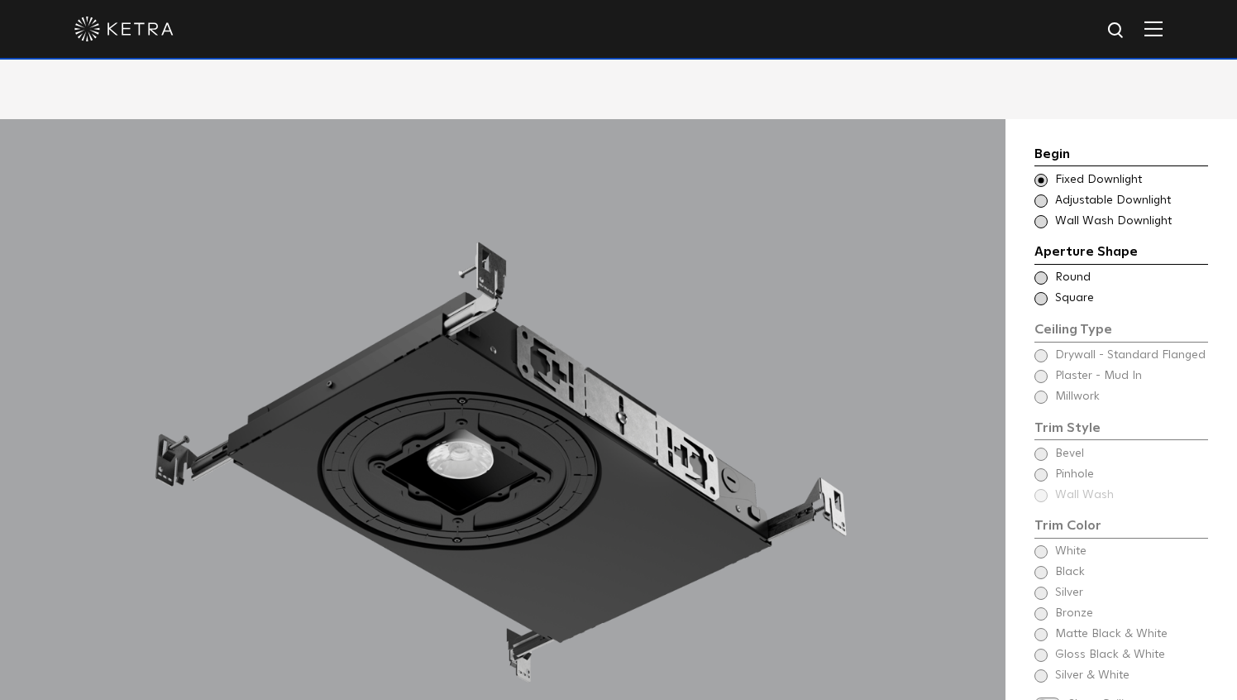
click at [1042, 292] on span at bounding box center [1041, 298] width 13 height 13
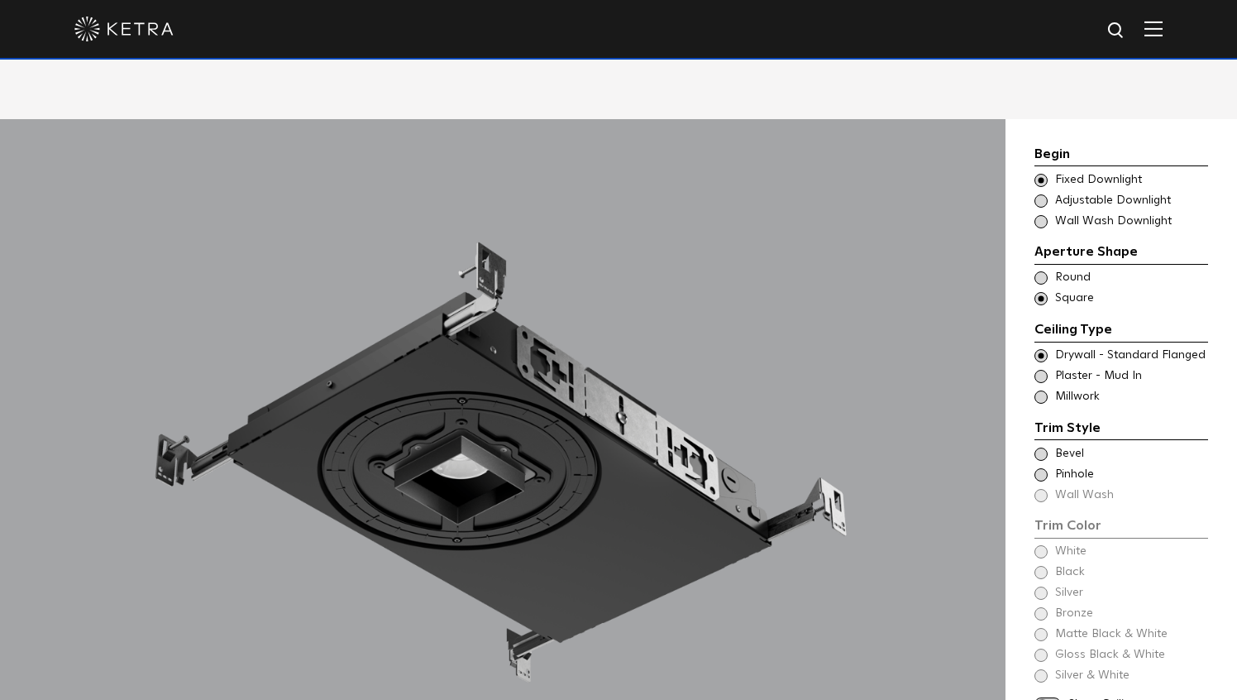
click at [1040, 349] on span at bounding box center [1041, 355] width 13 height 13
click at [1041, 447] on span at bounding box center [1041, 453] width 13 height 13
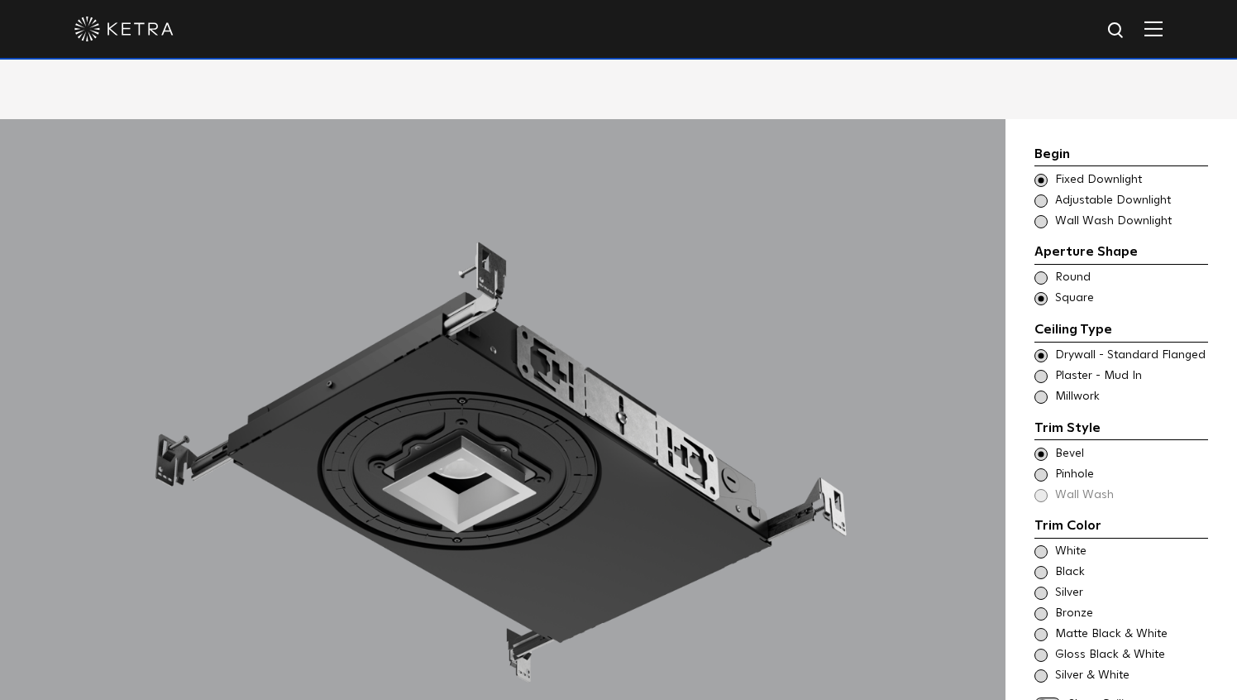
click at [1041, 545] on span at bounding box center [1041, 551] width 13 height 13
click at [1042, 669] on div "Begin Choose Aperture Shape Fixed Downlight Choose Aperture Shape Adjustable Do…" at bounding box center [1122, 428] width 174 height 569
click at [1045, 697] on span at bounding box center [1048, 704] width 26 height 14
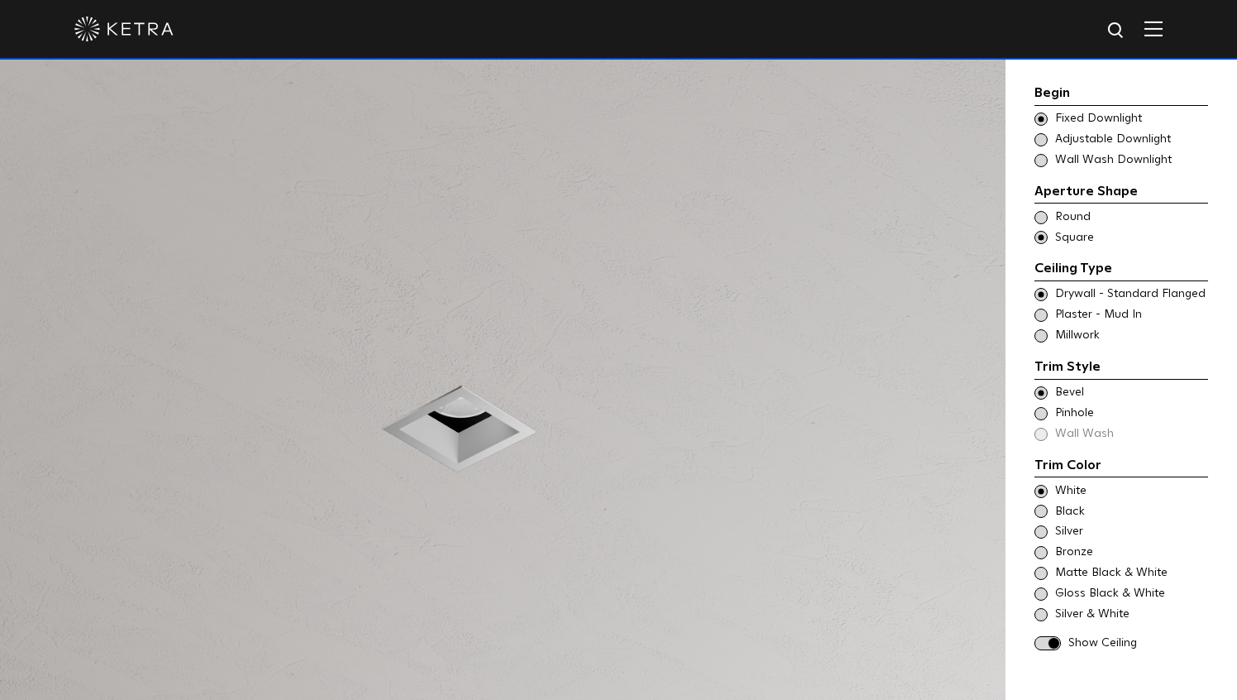
scroll to position [1455, 0]
